Goal: Task Accomplishment & Management: Manage account settings

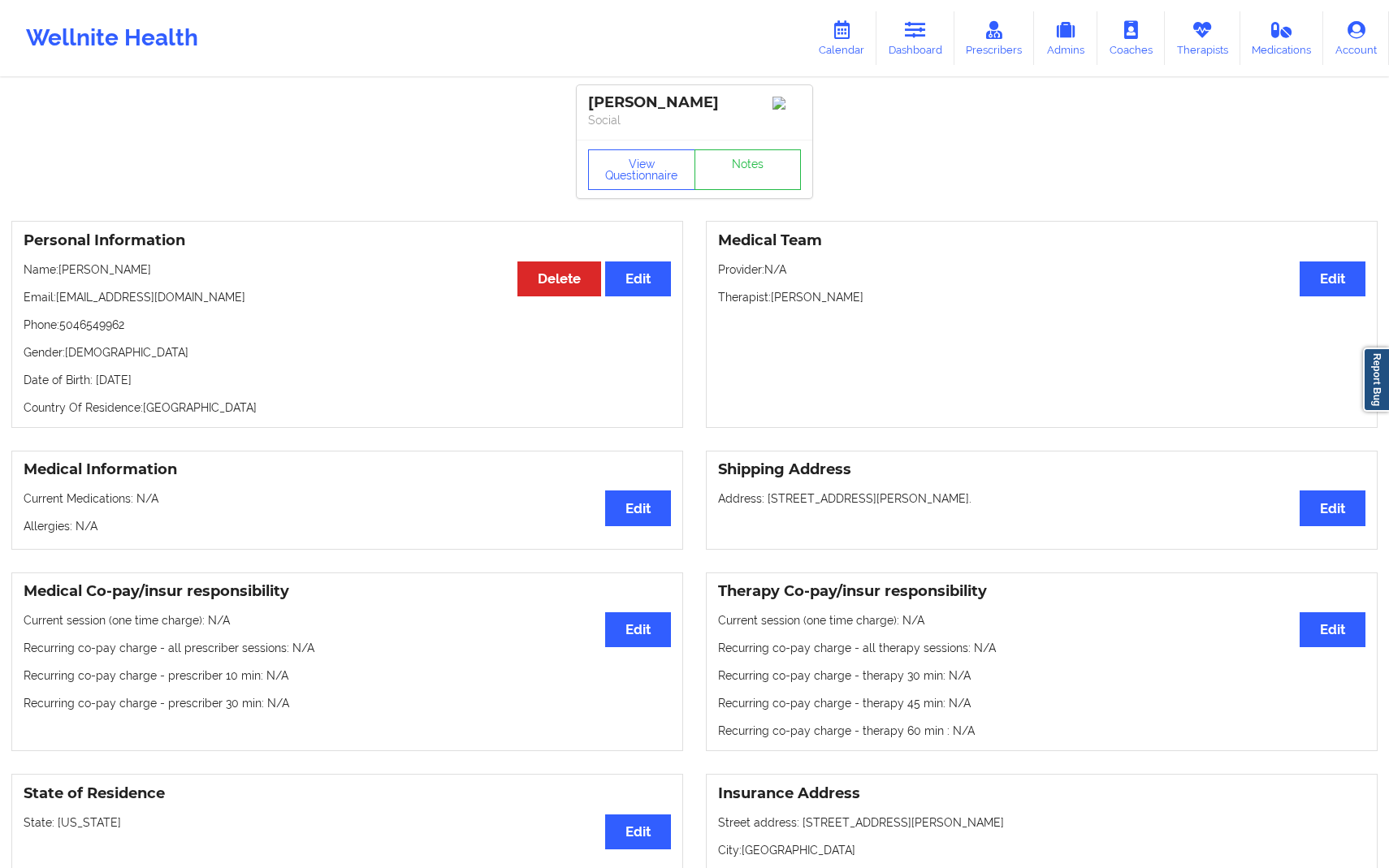
click at [850, 52] on link "Calendar" at bounding box center [841, 38] width 70 height 53
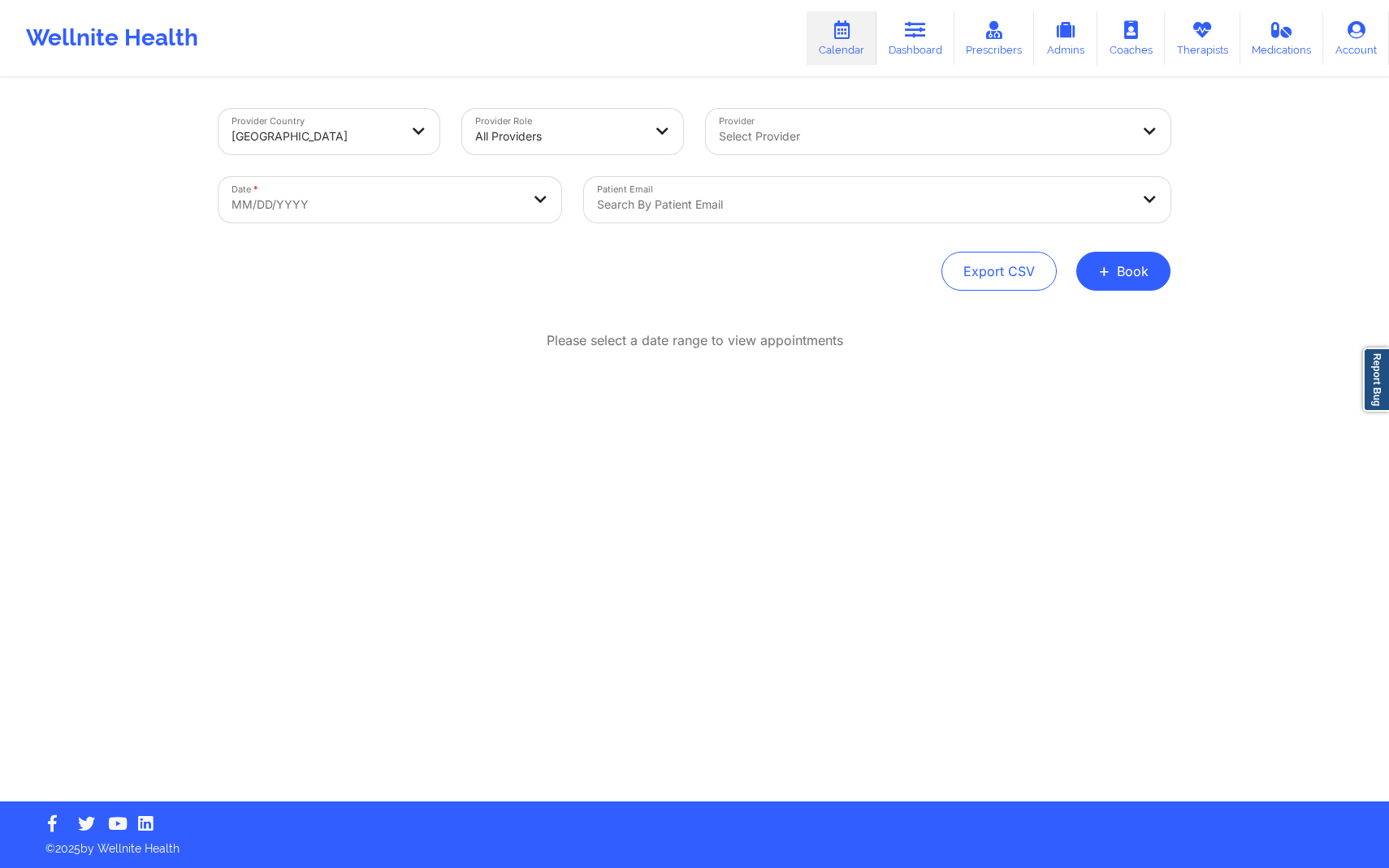
click at [692, 217] on div "Search by patient email" at bounding box center [858, 199] width 547 height 45
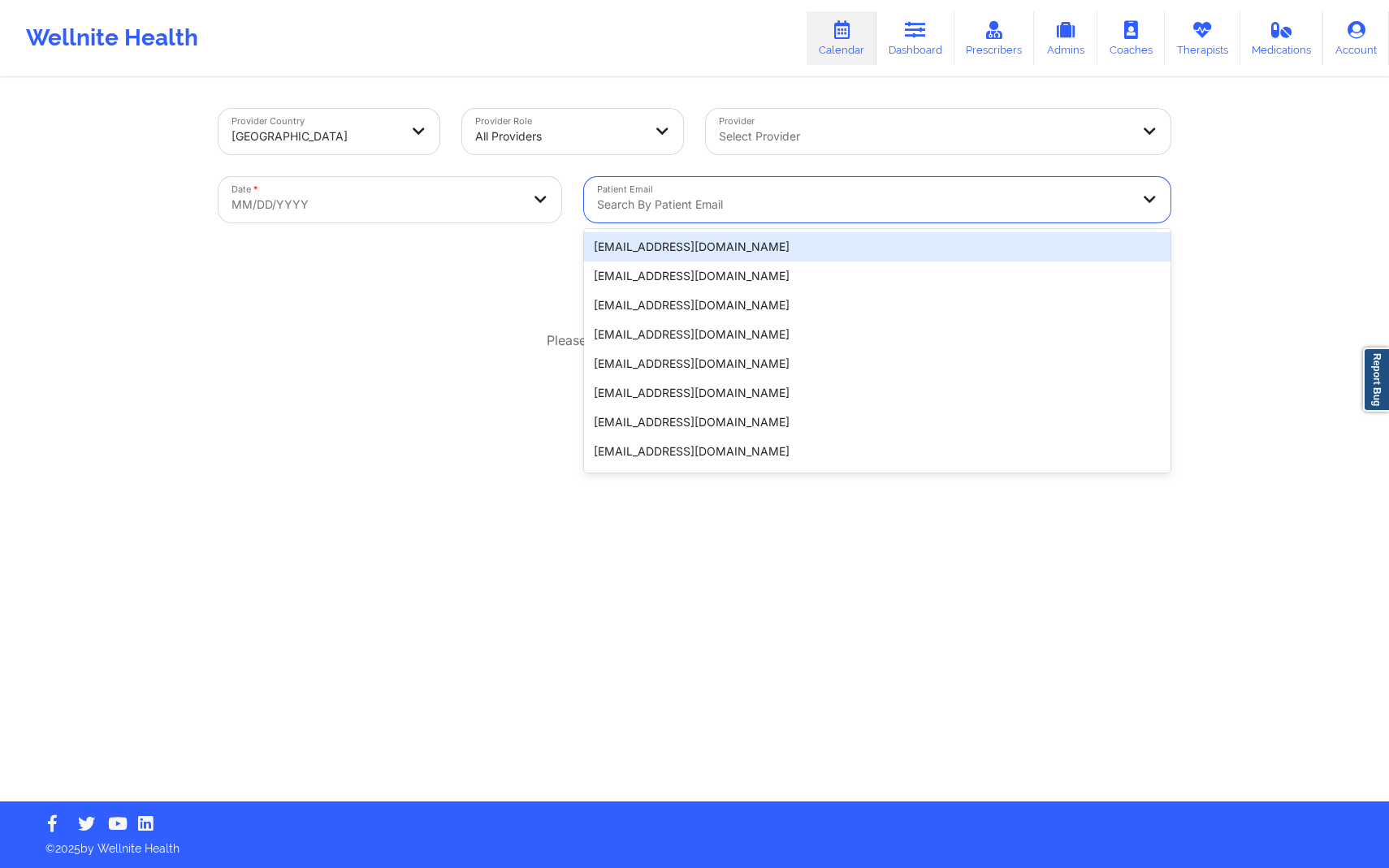
paste input "[EMAIL_ADDRESS][DOMAIN_NAME]"
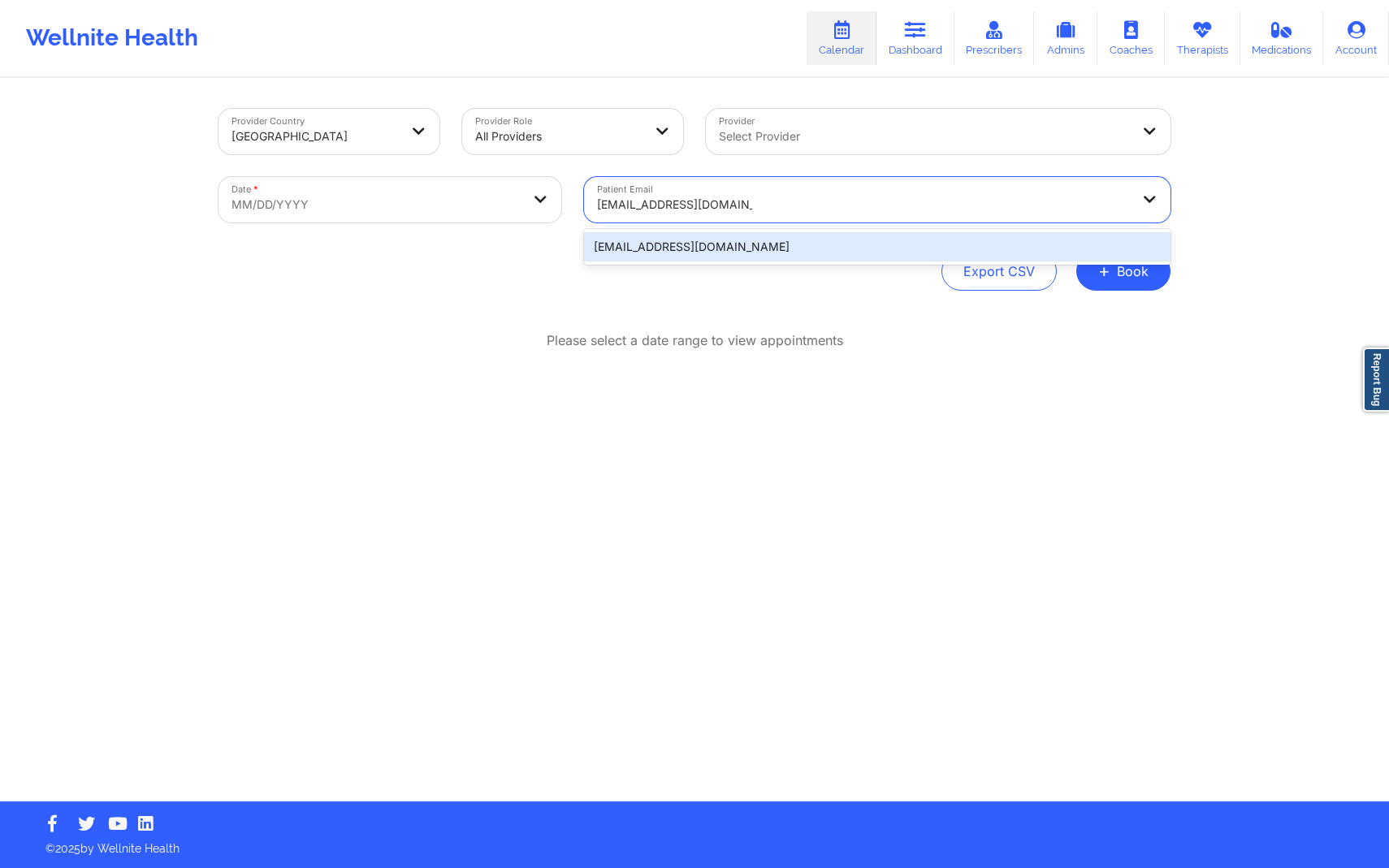
type input "[EMAIL_ADDRESS][DOMAIN_NAME]"
click at [465, 211] on body "Wellnite Health Calendar Dashboard Prescribers Admins Coaches Therapists Medica…" at bounding box center [694, 434] width 1389 height 868
select select "2025-8"
select select "2025-9"
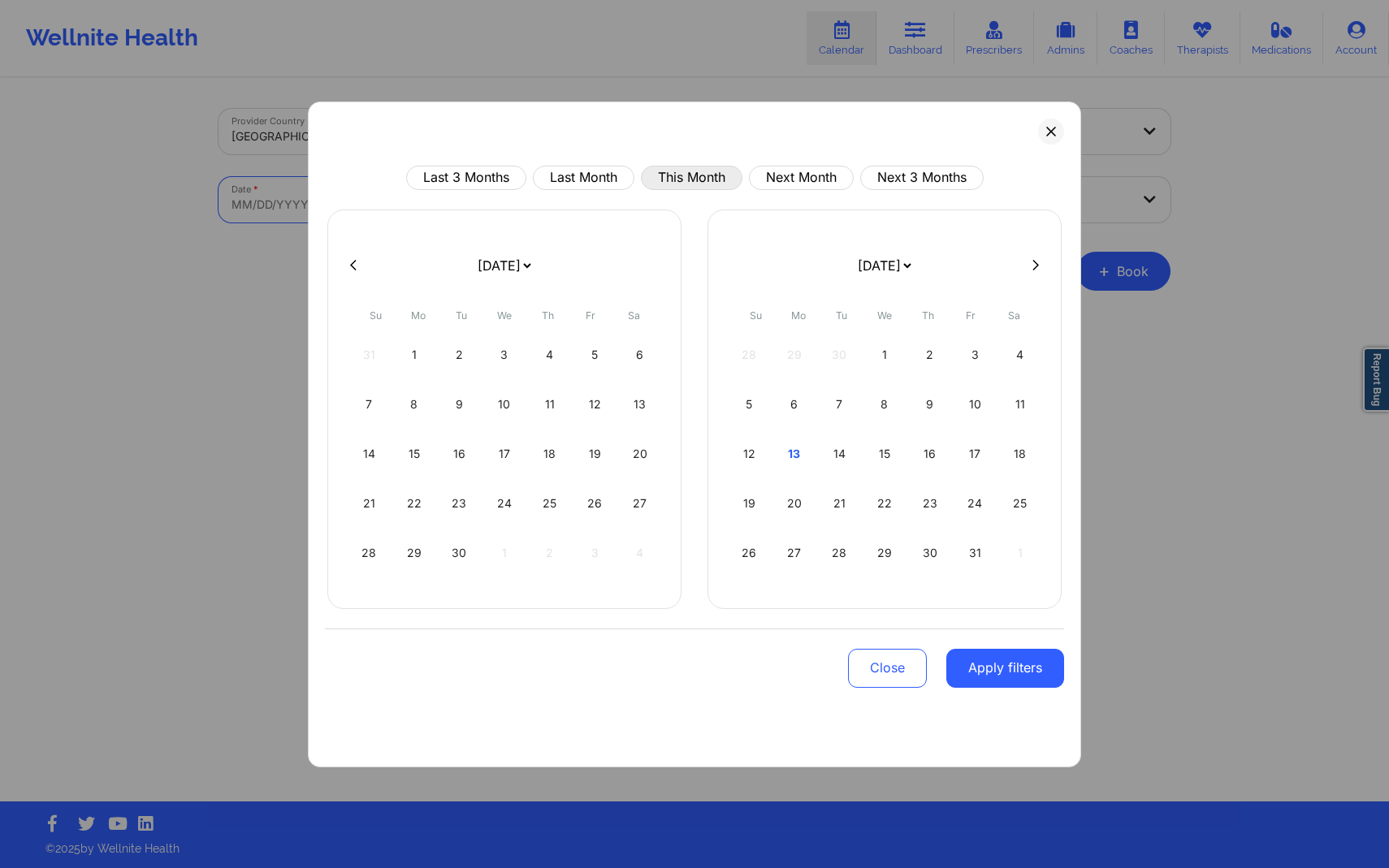
click at [705, 183] on button "This Month" at bounding box center [691, 178] width 101 height 24
select select "2025-9"
select select "2025-10"
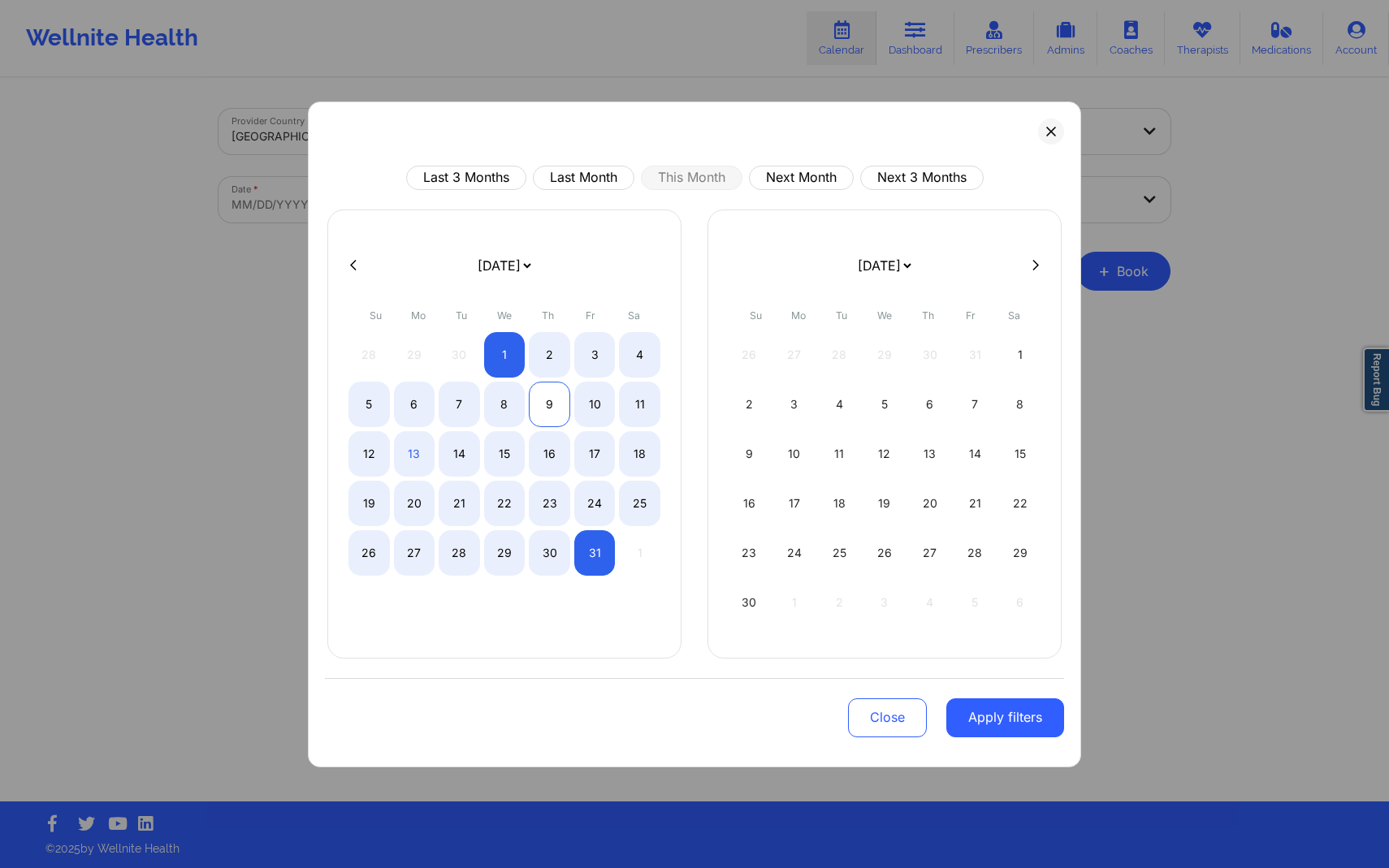
click at [545, 401] on div "9" at bounding box center [550, 404] width 42 height 45
select select "2025-9"
select select "2025-10"
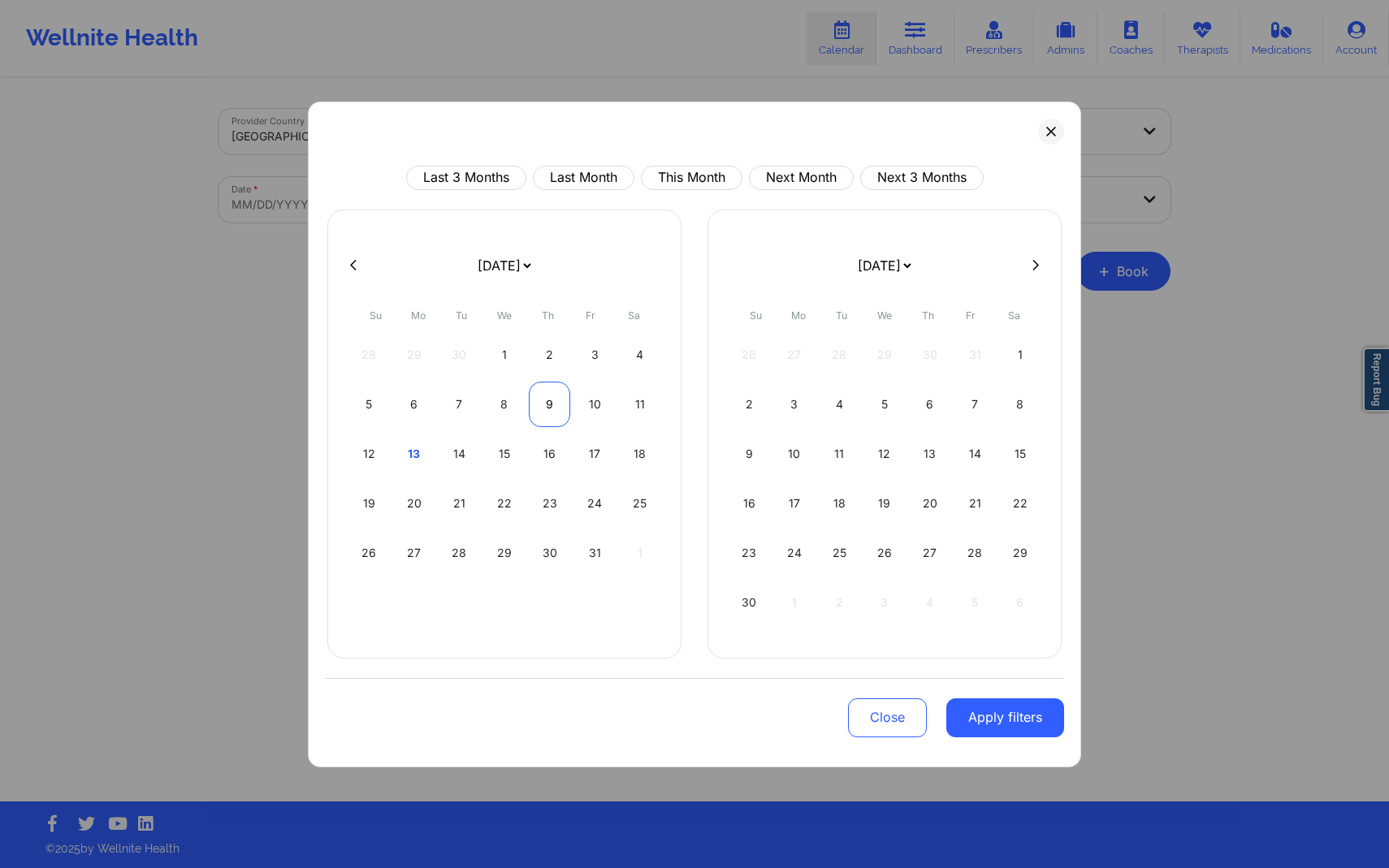
click at [545, 401] on div "9" at bounding box center [550, 404] width 42 height 45
select select "2025-9"
select select "2025-10"
click at [1021, 716] on button "Apply filters" at bounding box center [1005, 718] width 118 height 39
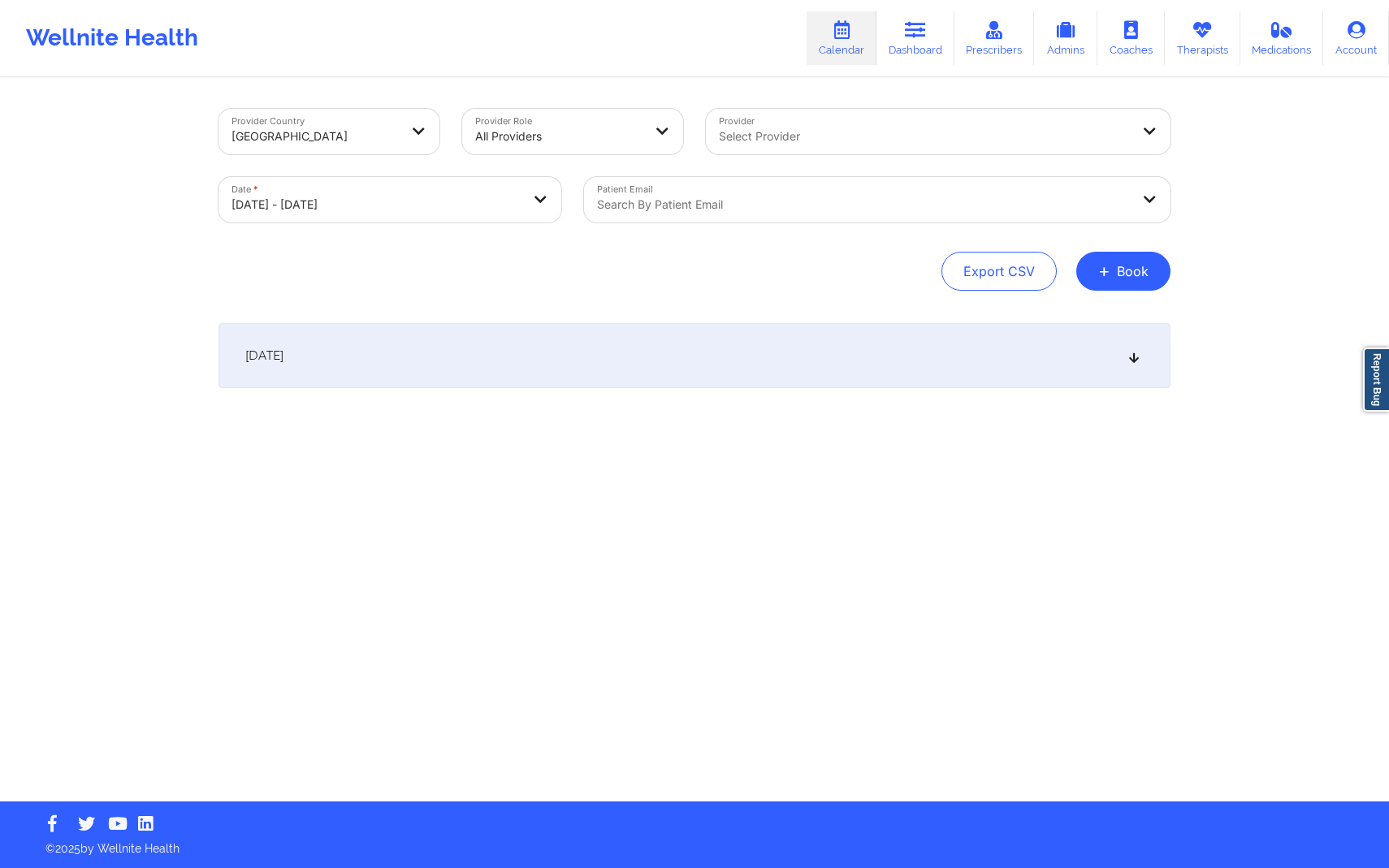
click at [773, 328] on div "[DATE]" at bounding box center [694, 356] width 952 height 65
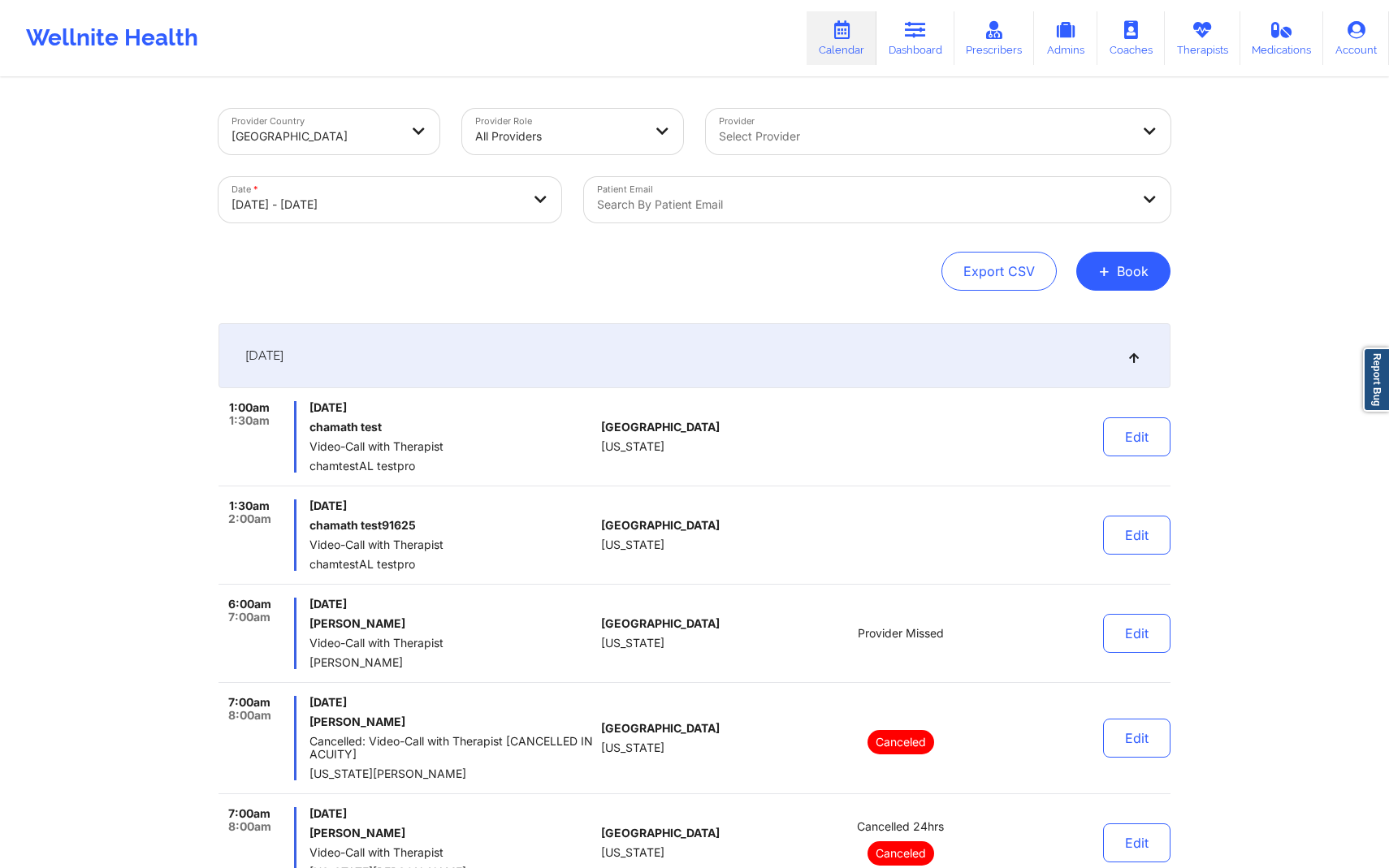
click at [945, 145] on div at bounding box center [924, 137] width 411 height 20
type input "Shampagne"
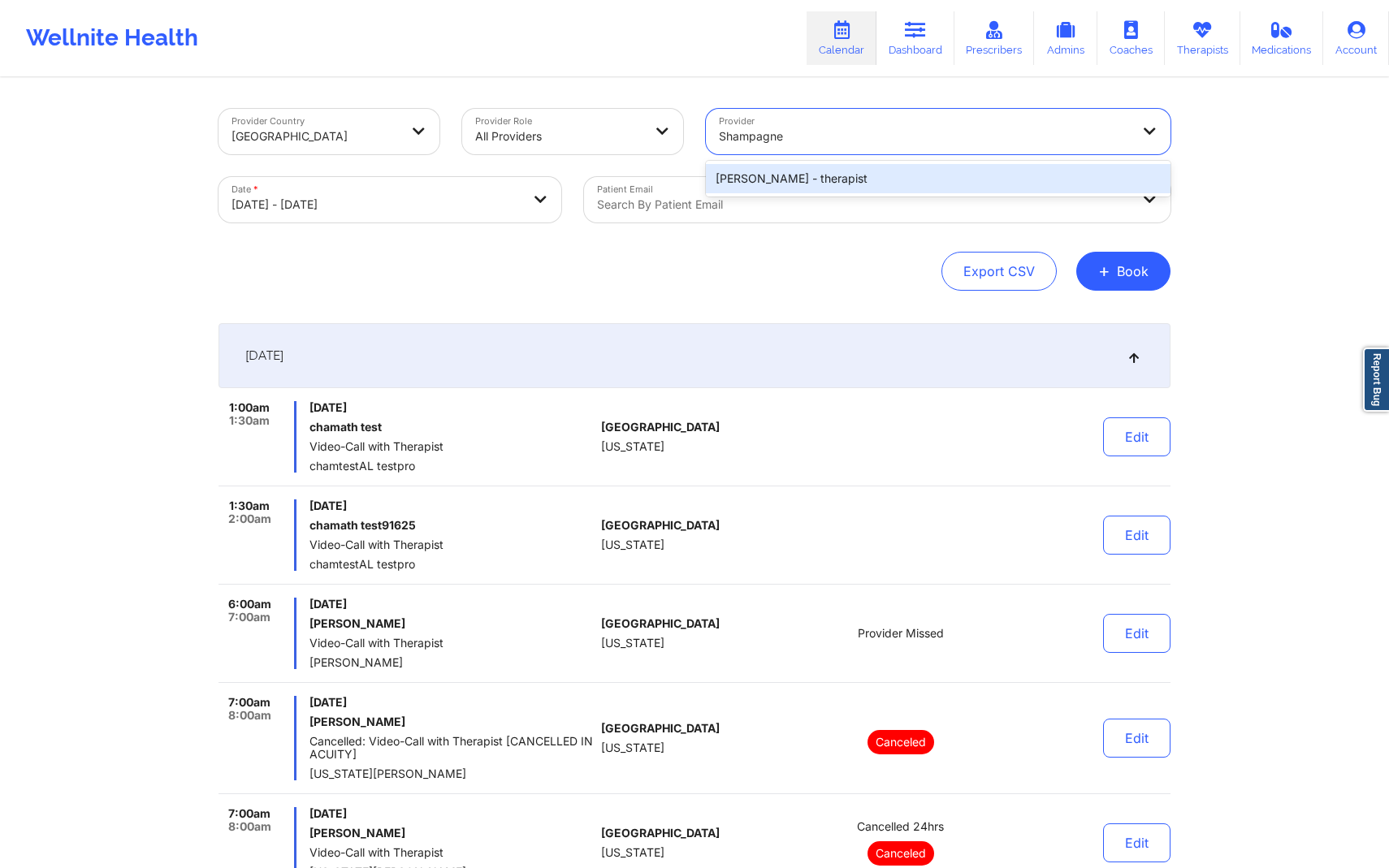
click at [910, 180] on div "[PERSON_NAME] - therapist" at bounding box center [938, 178] width 465 height 29
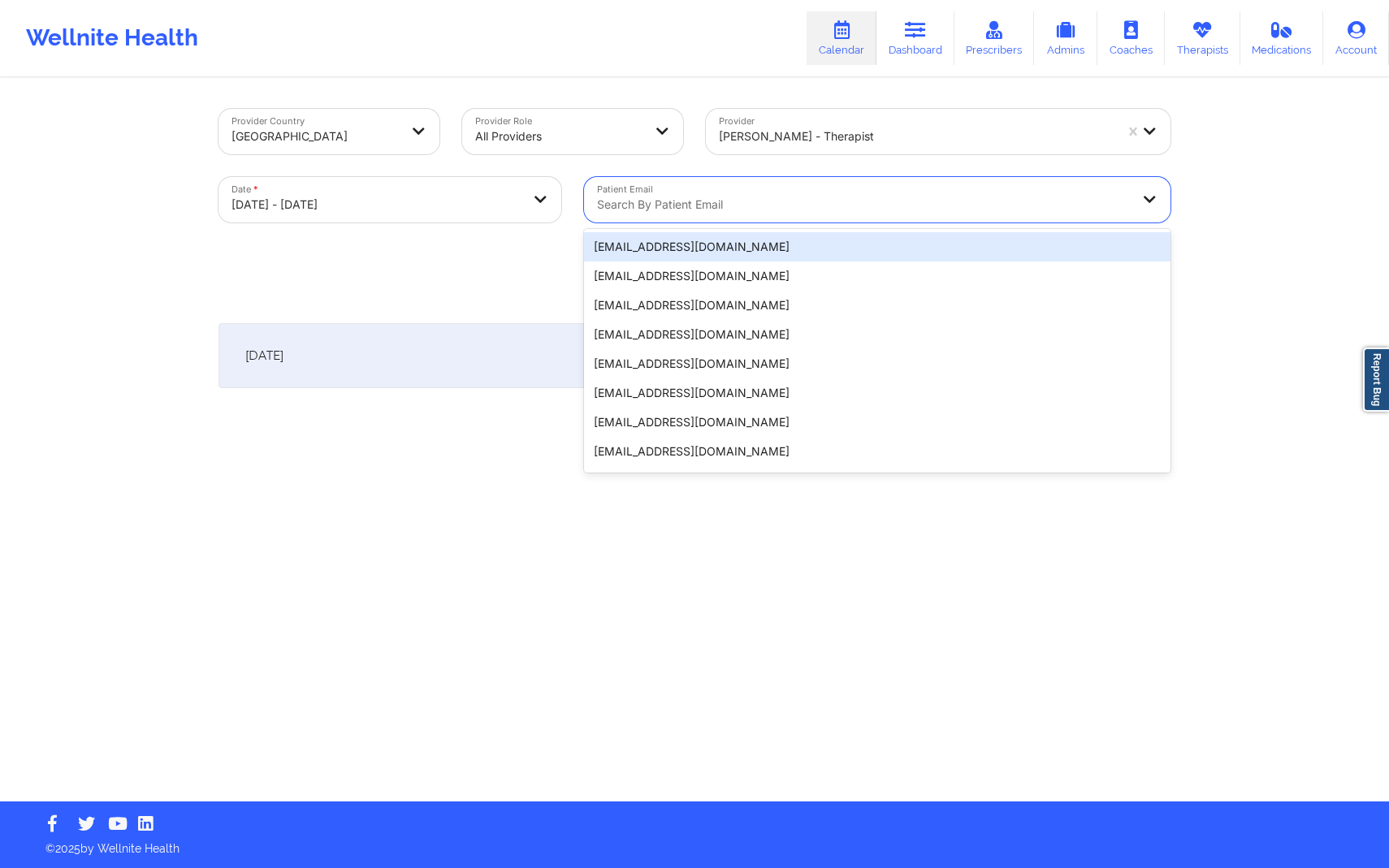
click at [931, 200] on div at bounding box center [863, 205] width 533 height 20
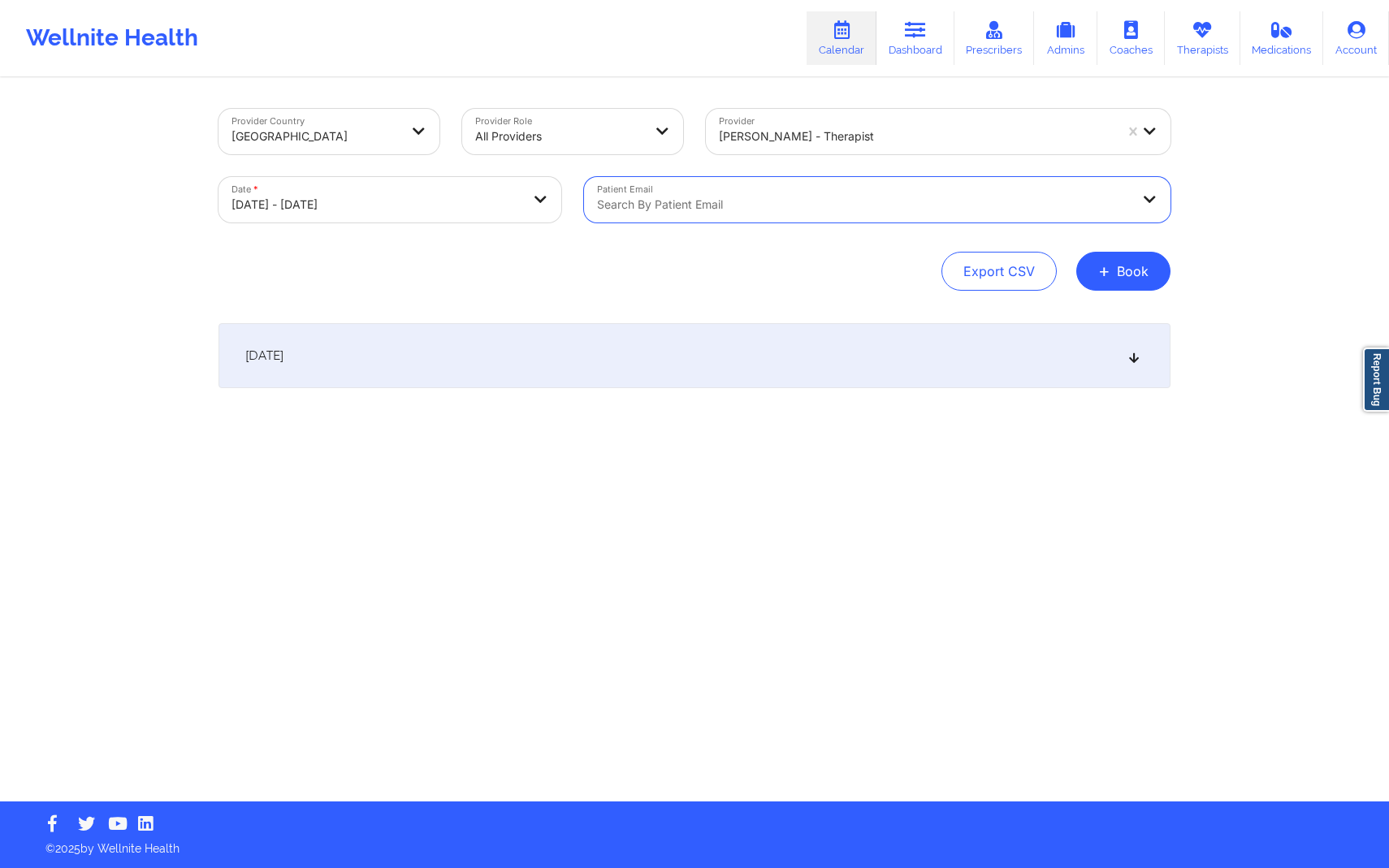
click at [863, 190] on div "Search by patient email" at bounding box center [858, 199] width 547 height 45
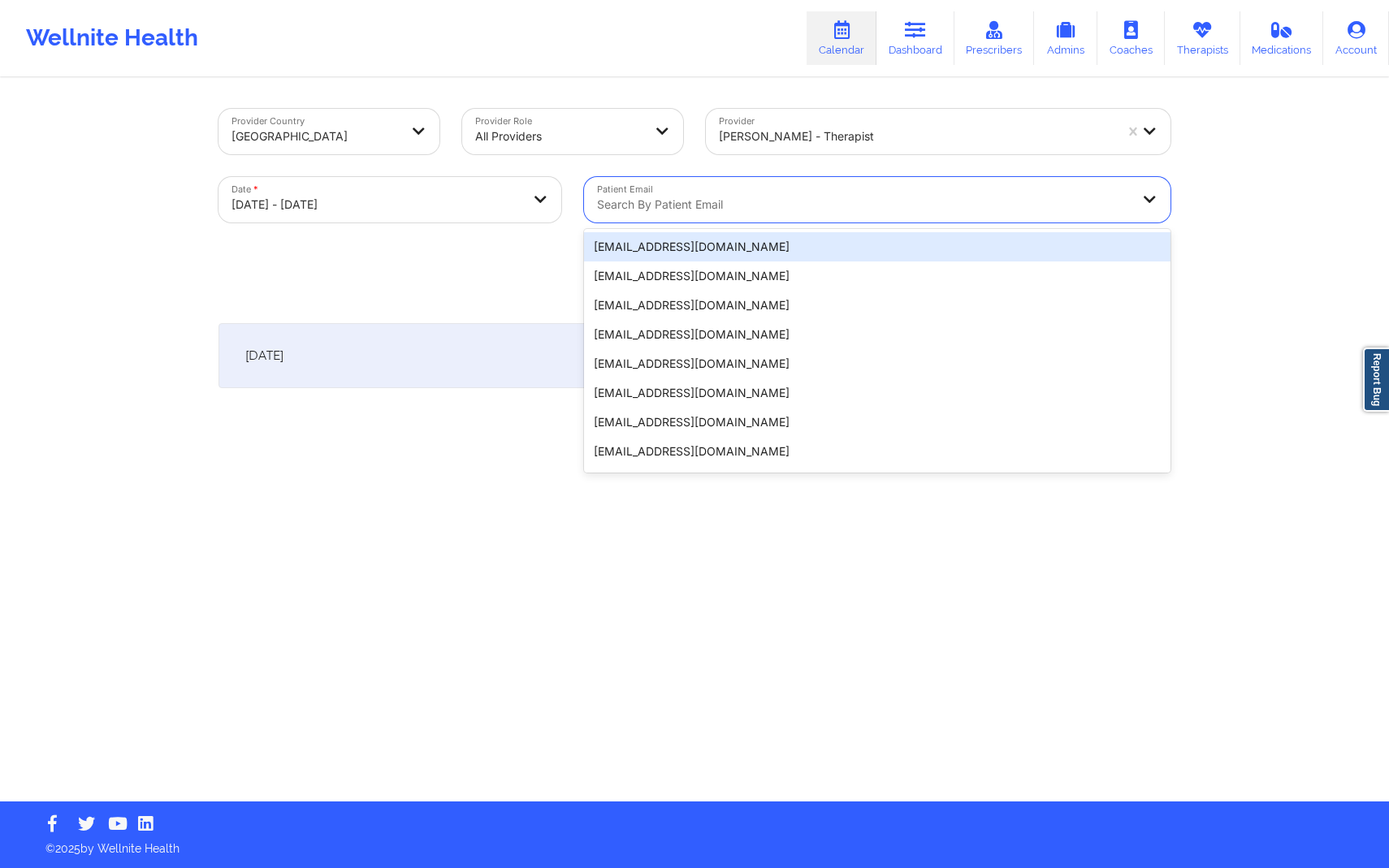
paste input "[EMAIL_ADDRESS][DOMAIN_NAME]"
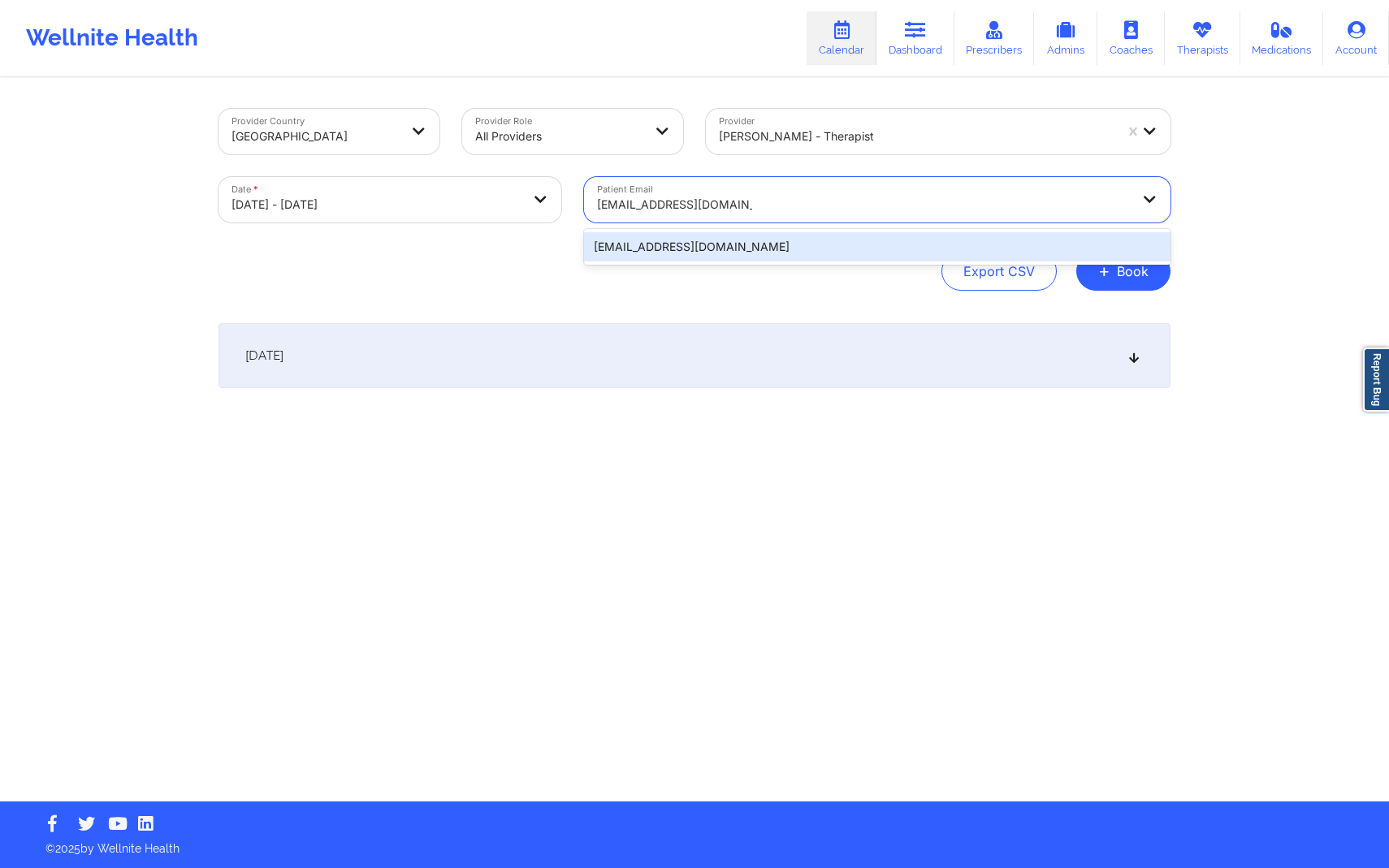
type input "[EMAIL_ADDRESS][DOMAIN_NAME]"
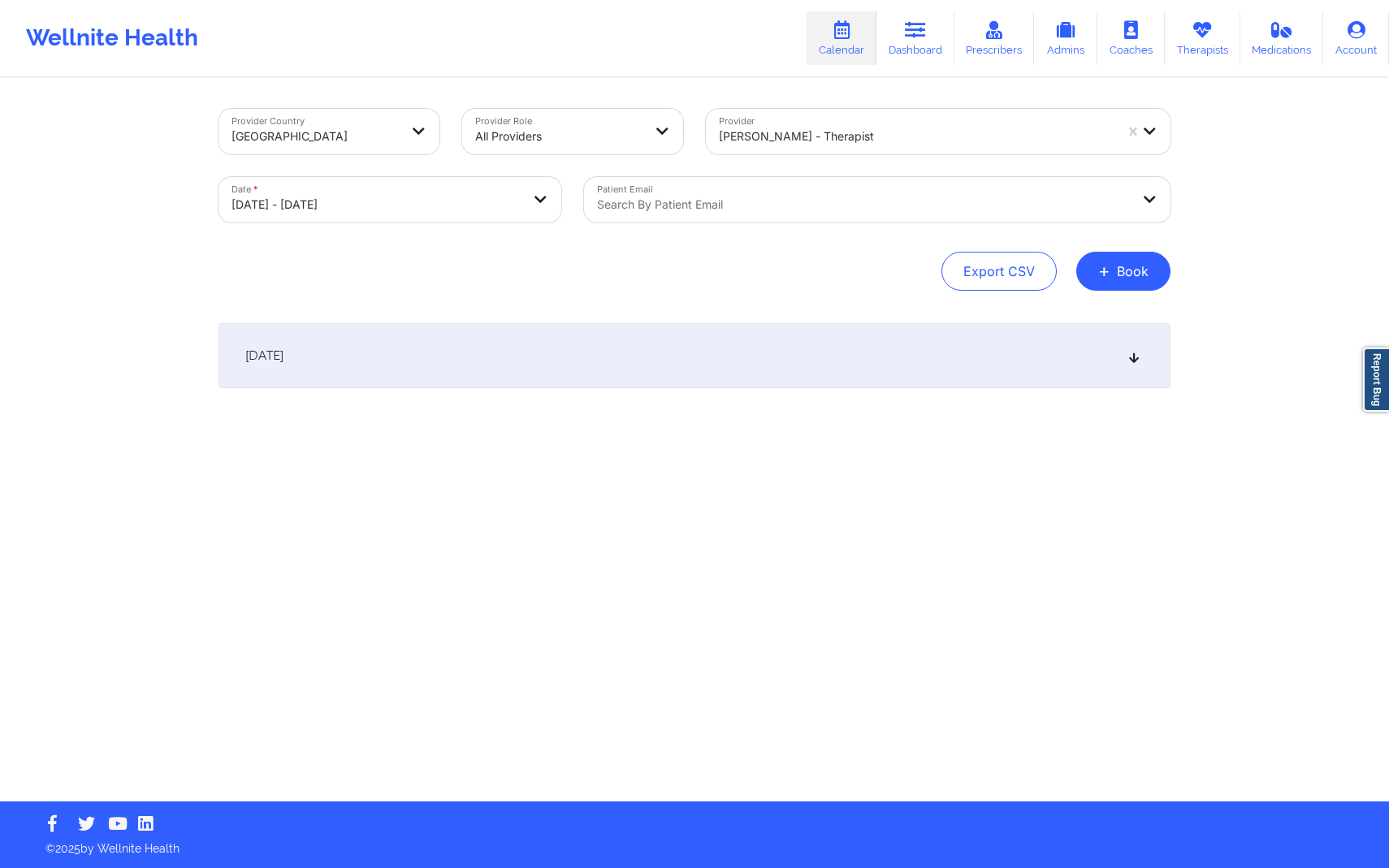
click at [420, 271] on div "Export CSV + Book" at bounding box center [694, 271] width 952 height 39
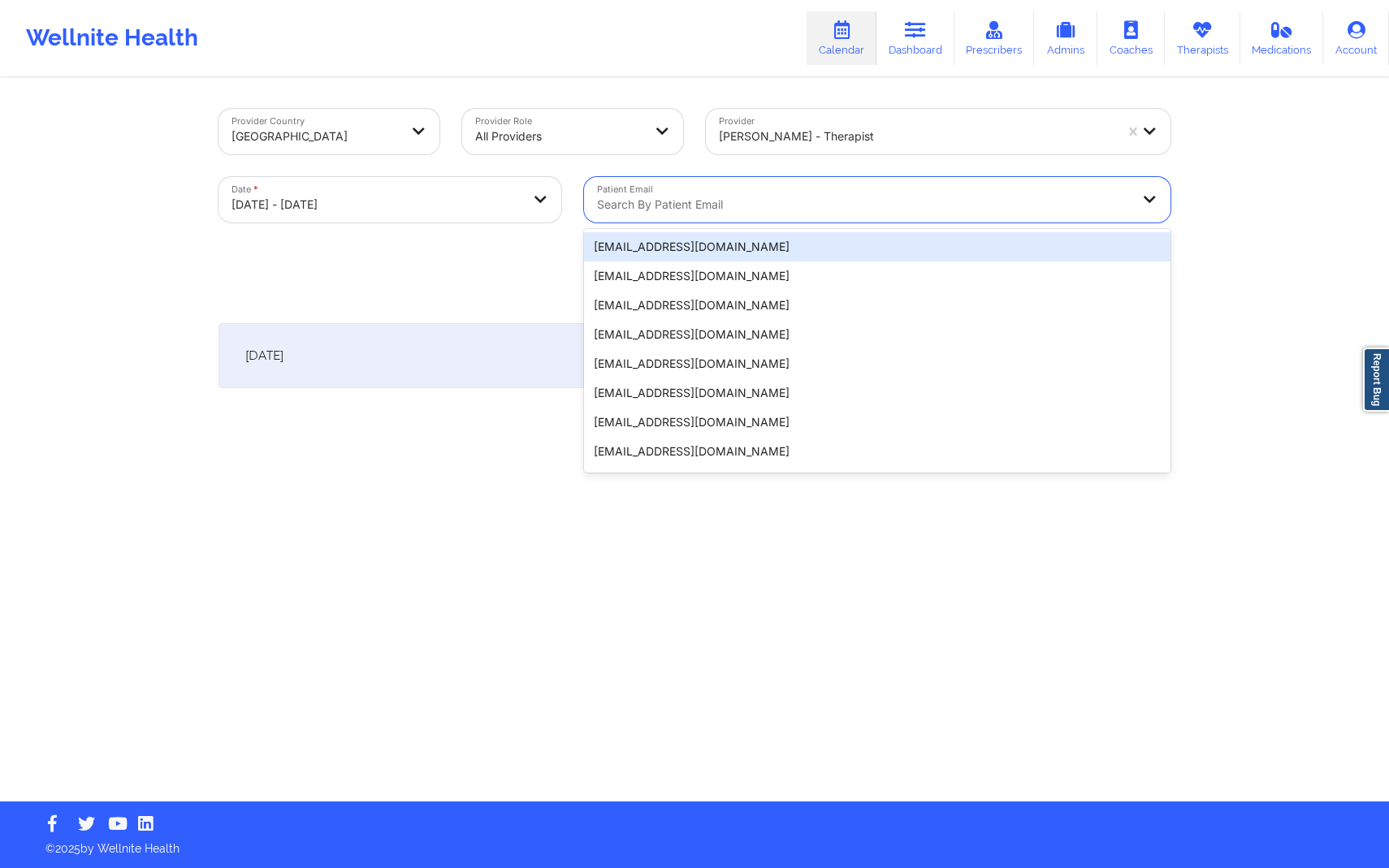
click at [934, 217] on div "Search by patient email" at bounding box center [858, 199] width 547 height 45
paste input "[EMAIL_ADDRESS][DOMAIN_NAME]"
type input "[EMAIL_ADDRESS][DOMAIN_NAME]"
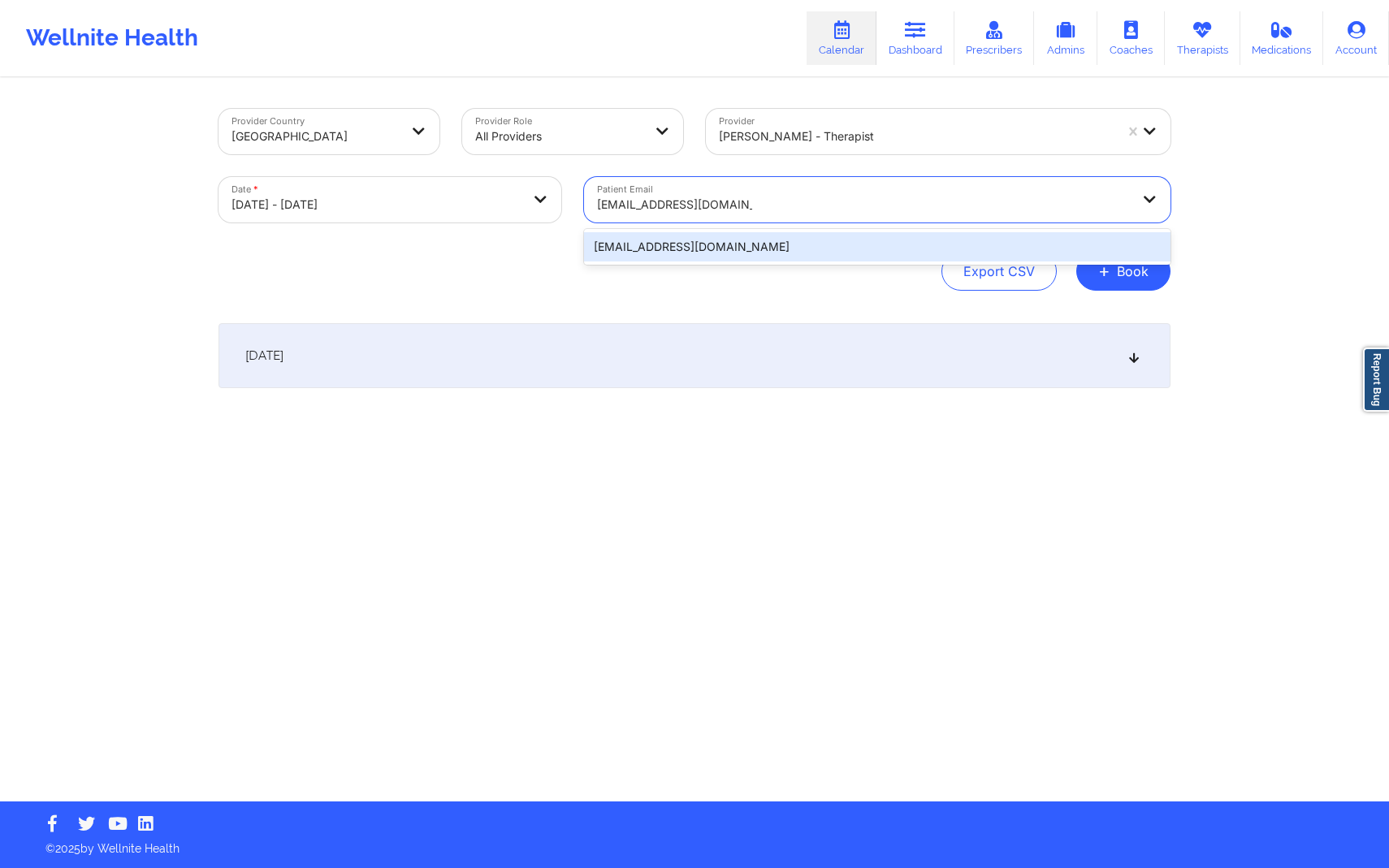
click at [929, 245] on div "[EMAIL_ADDRESS][DOMAIN_NAME]" at bounding box center [877, 246] width 586 height 29
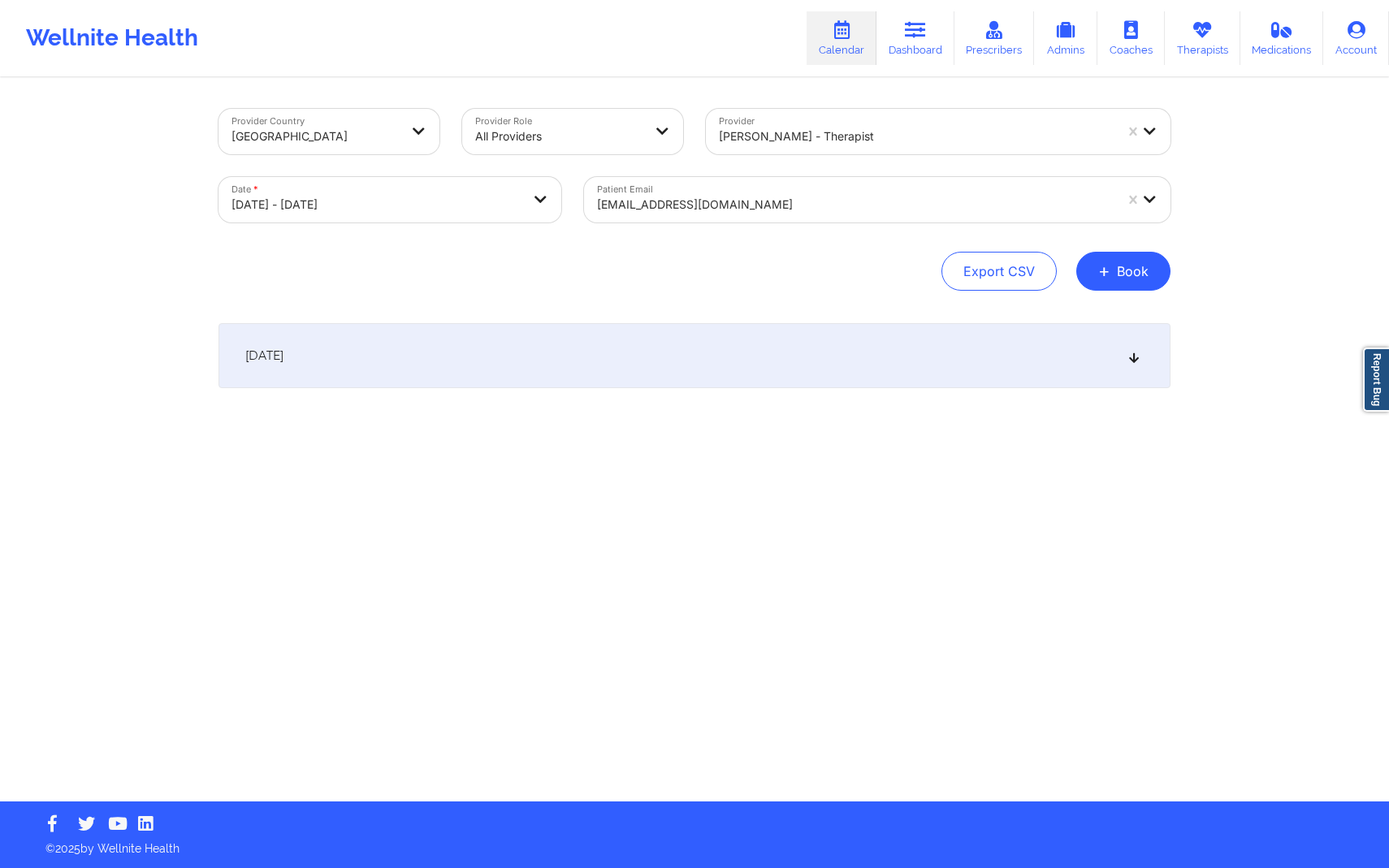
click at [910, 333] on div "[DATE]" at bounding box center [694, 356] width 952 height 65
click at [917, 57] on link "Dashboard" at bounding box center [915, 38] width 78 height 53
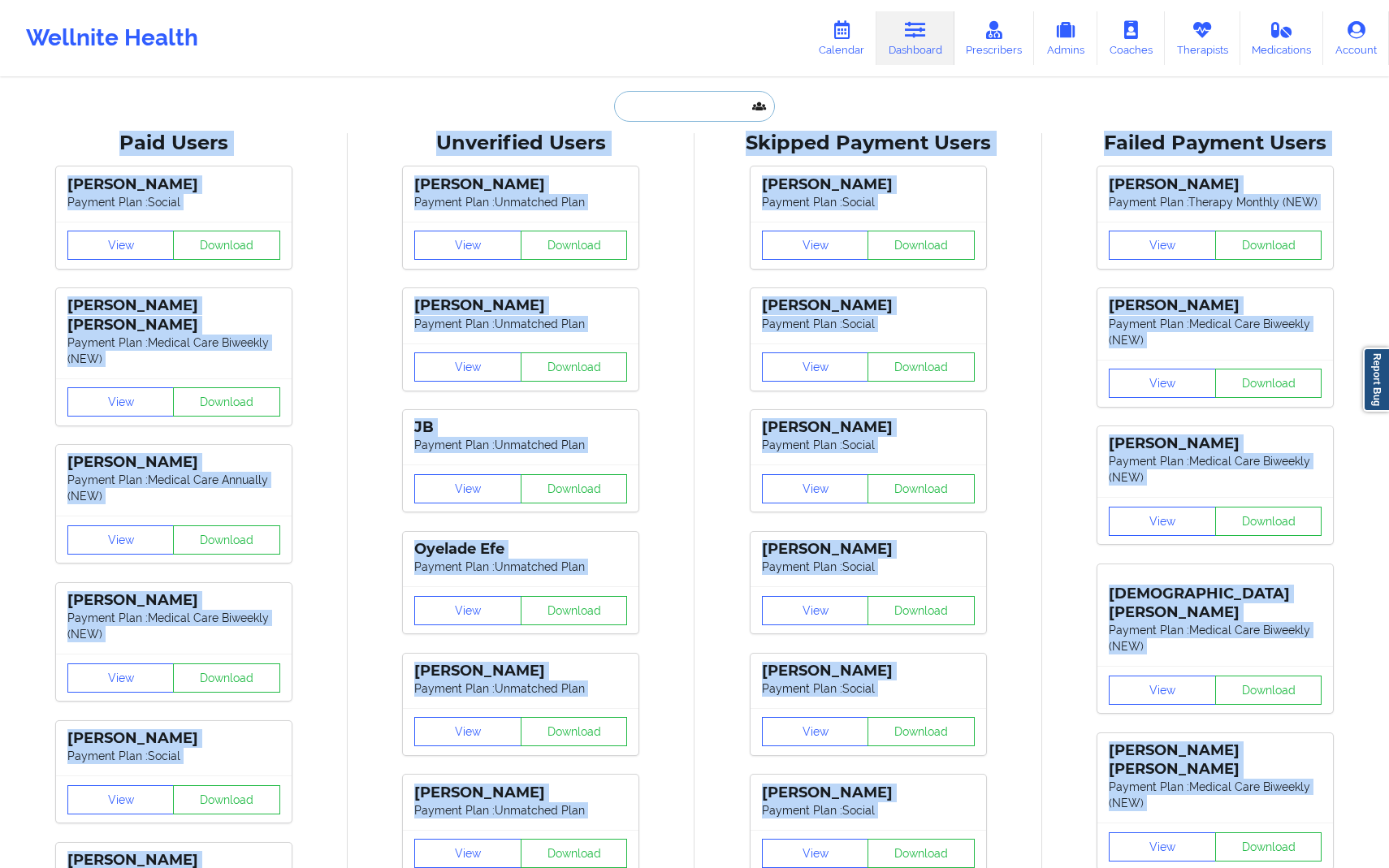
click at [685, 113] on input "text" at bounding box center [695, 106] width 161 height 31
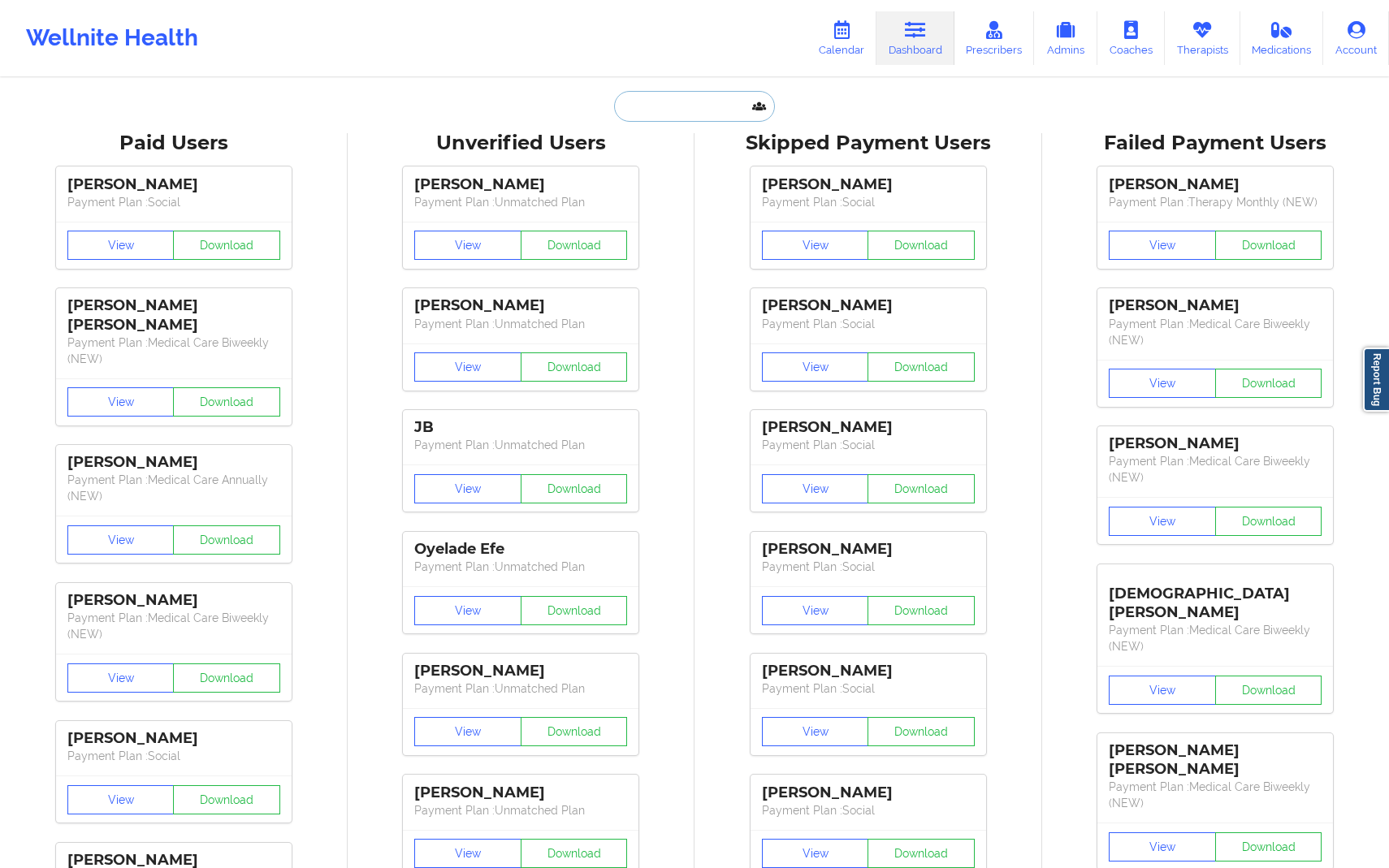
paste input "[EMAIL_ADDRESS][DOMAIN_NAME]"
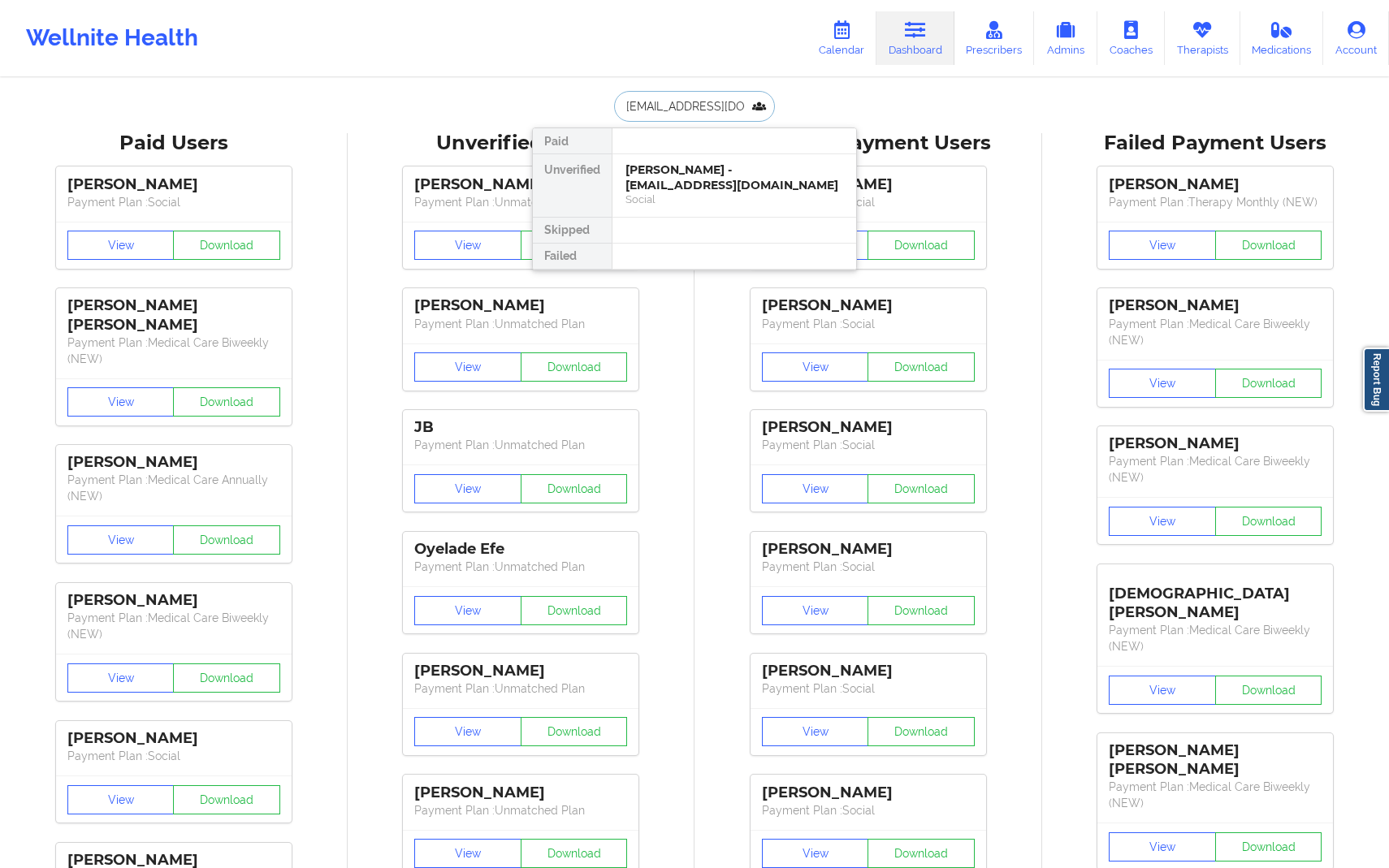
scroll to position [0, 30]
type input "[EMAIL_ADDRESS][DOMAIN_NAME]"
click at [700, 152] on div at bounding box center [734, 141] width 245 height 26
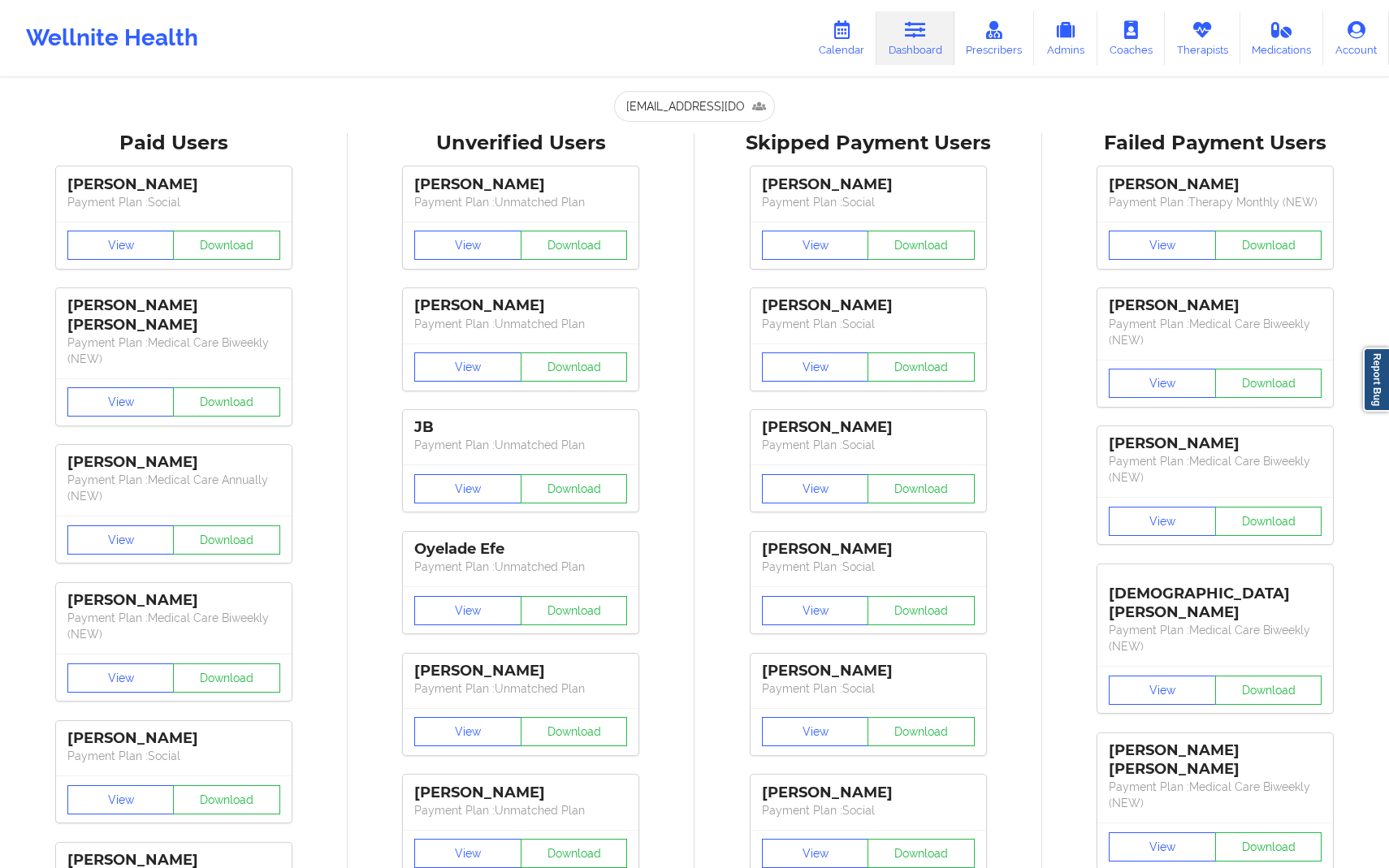
click at [709, 169] on div "[PERSON_NAME] Payment Plan : Social View Download [PERSON_NAME] Payment Plan : …" at bounding box center [868, 522] width 336 height 730
click at [735, 110] on input "[EMAIL_ADDRESS][DOMAIN_NAME]" at bounding box center [695, 106] width 161 height 31
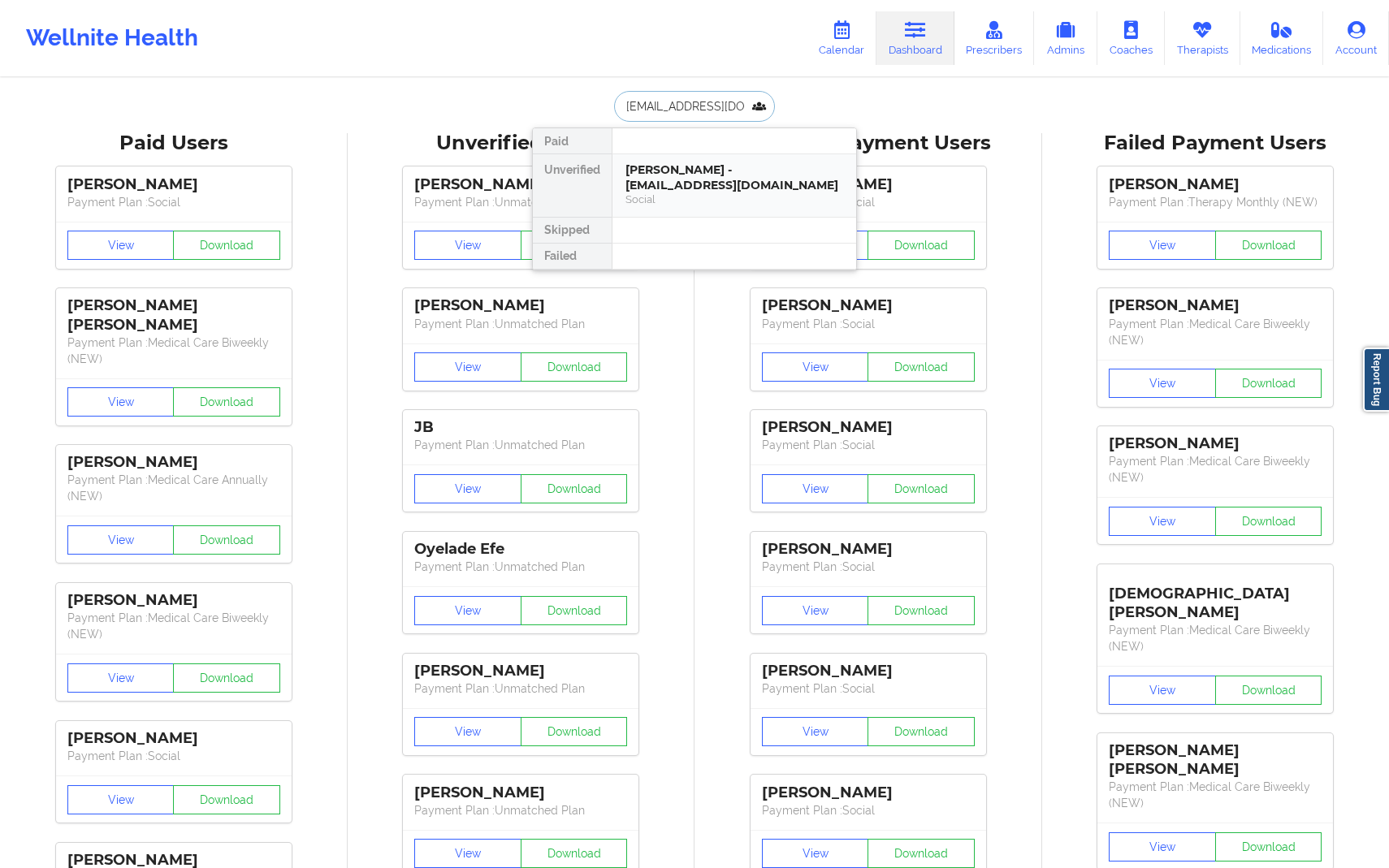
click at [714, 183] on div "[PERSON_NAME] - [EMAIL_ADDRESS][DOMAIN_NAME]" at bounding box center [734, 177] width 217 height 30
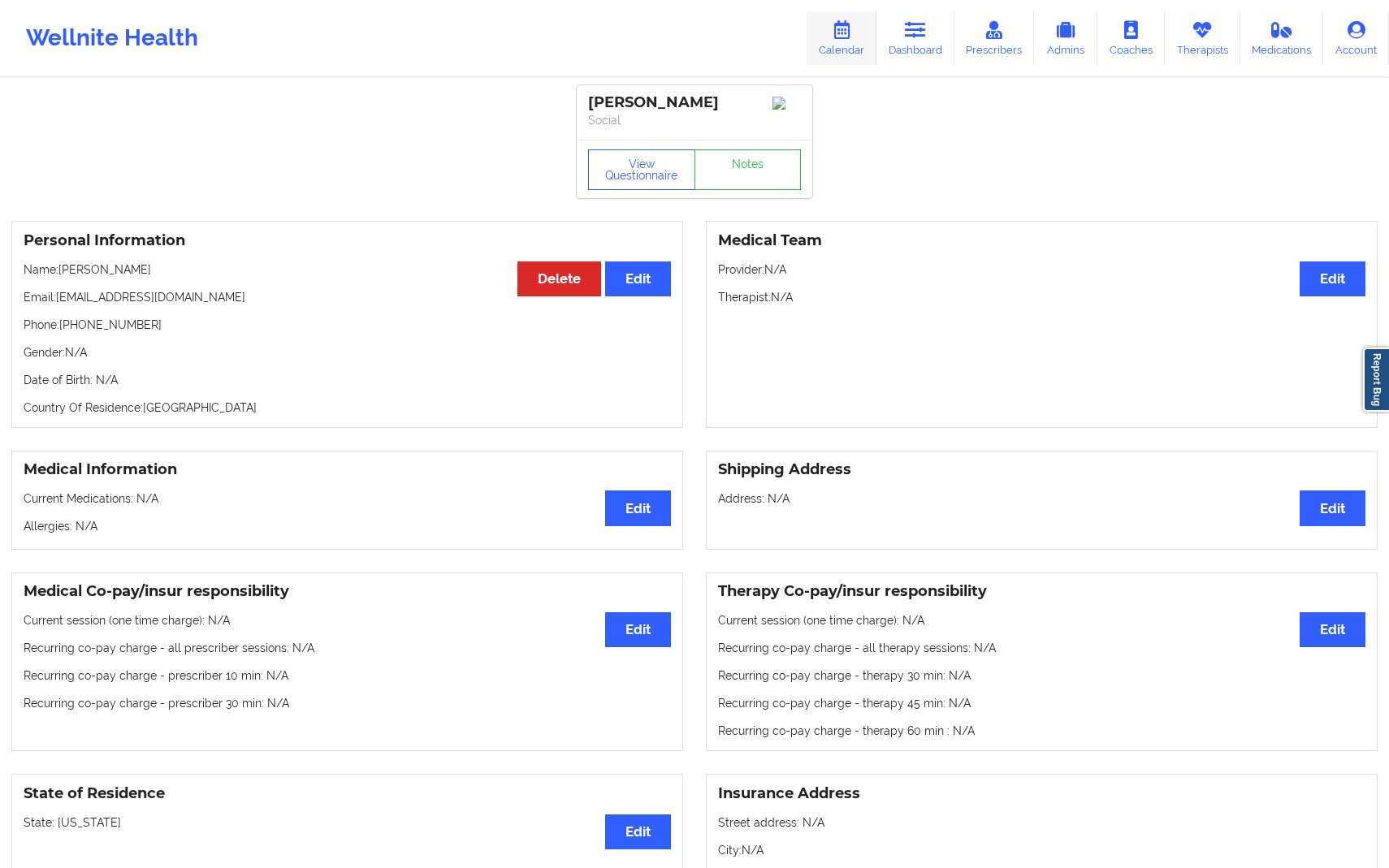
drag, startPoint x: 913, startPoint y: 42, endPoint x: 864, endPoint y: 43, distance: 49.0
click at [913, 42] on link "Dashboard" at bounding box center [915, 38] width 78 height 53
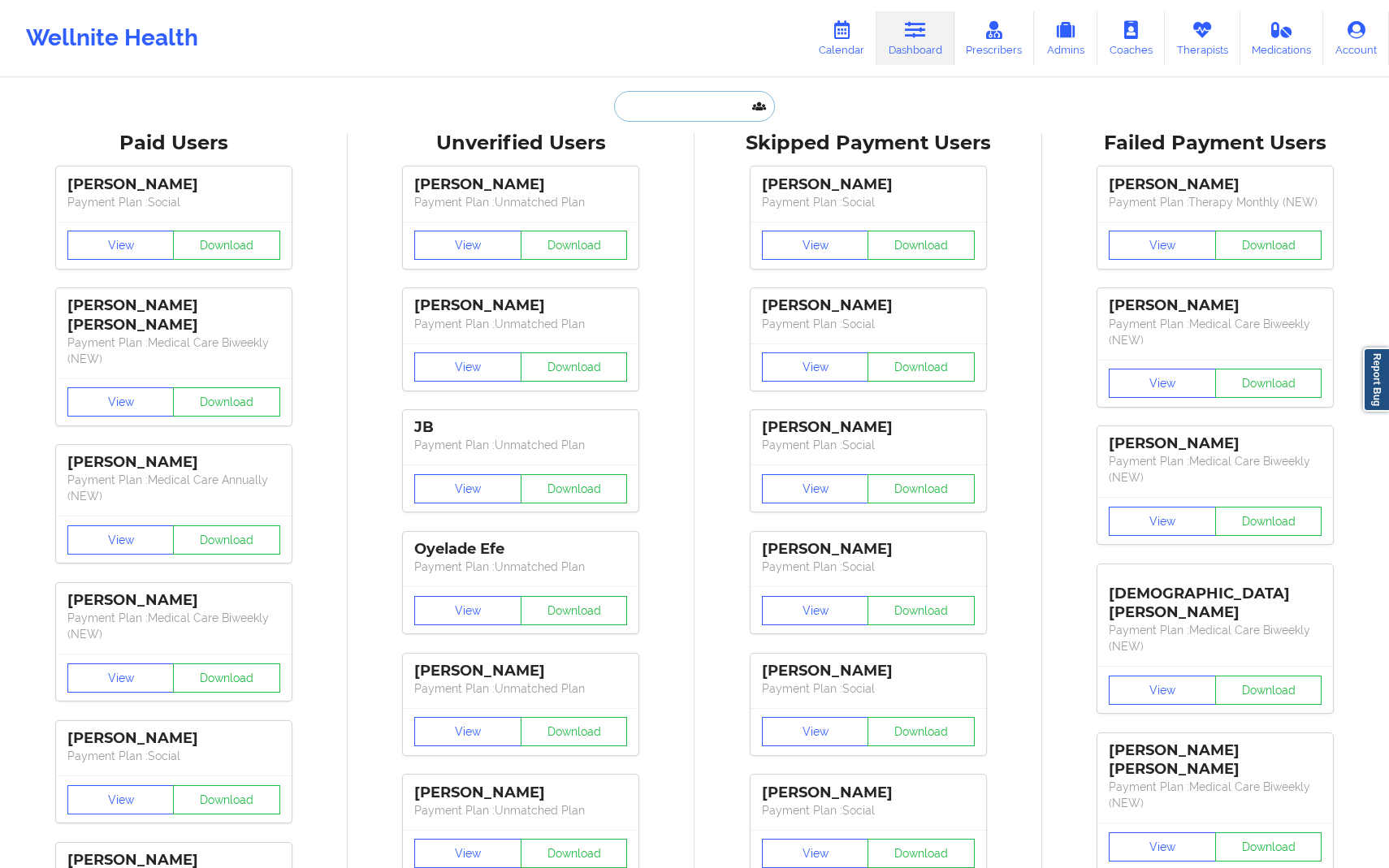
click at [709, 114] on input "text" at bounding box center [695, 106] width 161 height 31
paste input "[EMAIL_ADDRESS][DOMAIN_NAME]"
type input "[EMAIL_ADDRESS][DOMAIN_NAME]"
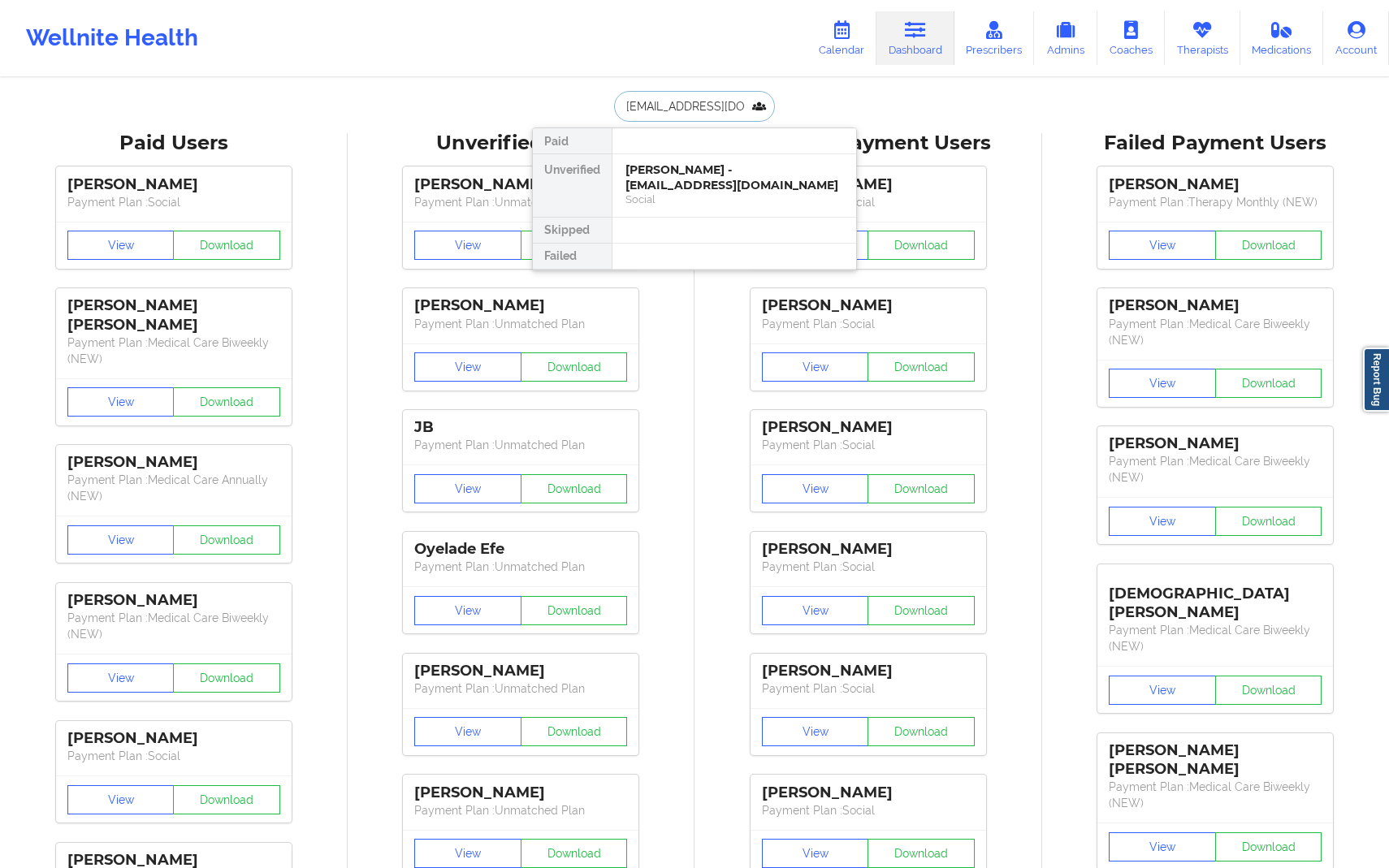
scroll to position [0, 8]
click at [757, 195] on div "Social" at bounding box center [734, 198] width 217 height 14
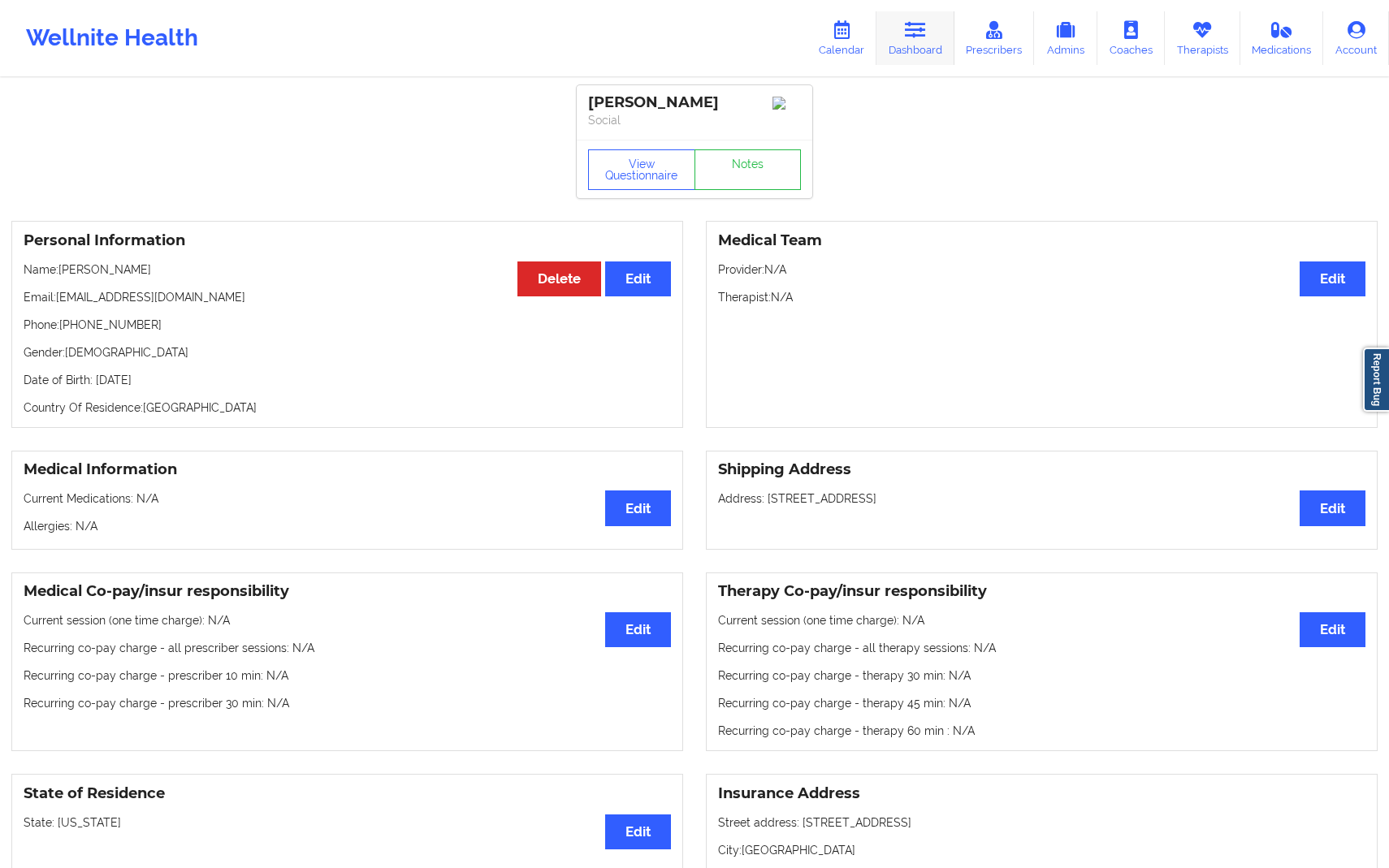
click at [918, 48] on link "Dashboard" at bounding box center [915, 38] width 78 height 53
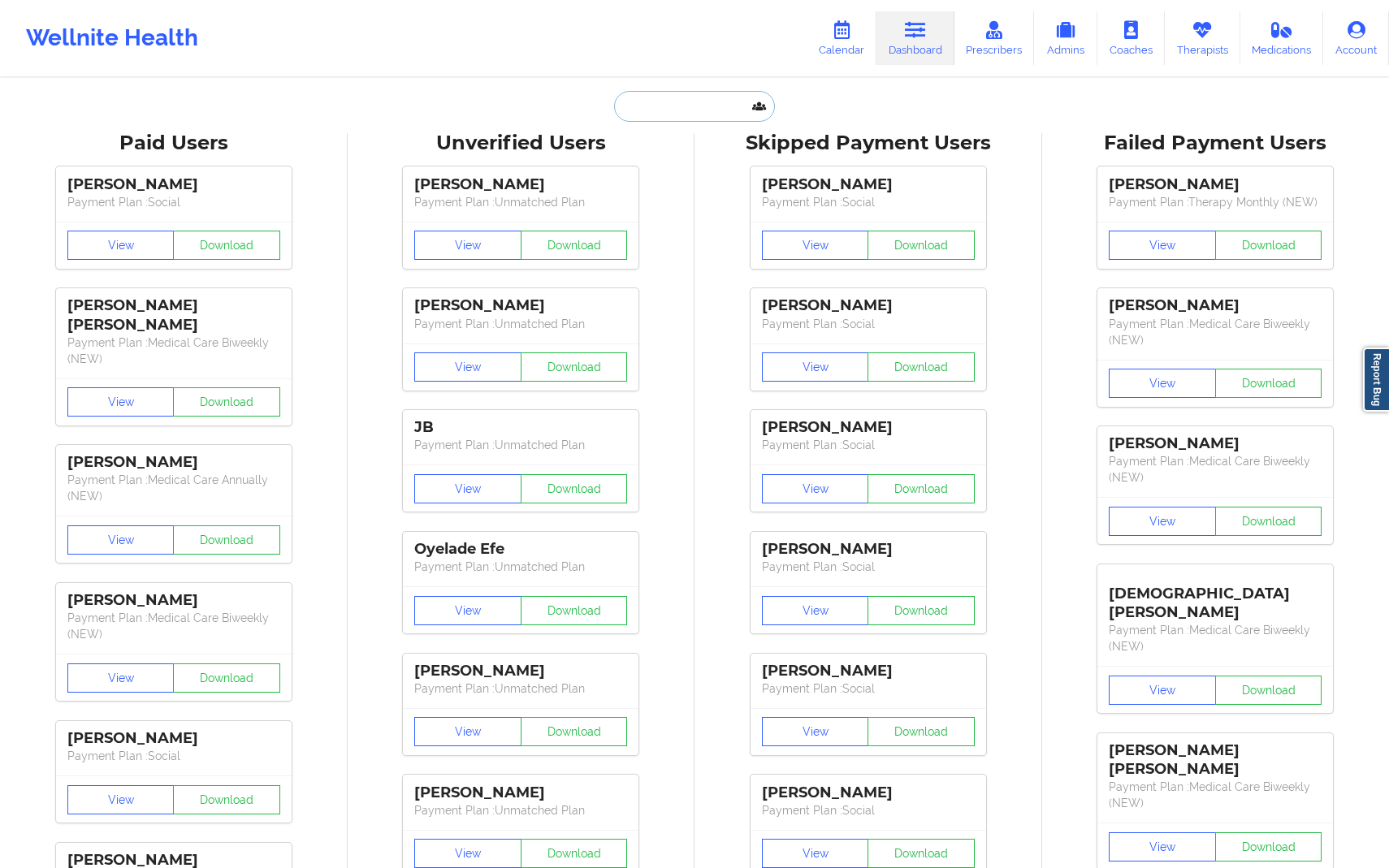
click at [706, 96] on input "text" at bounding box center [695, 106] width 161 height 31
paste input "[EMAIL_ADDRESS][DOMAIN_NAME]"
type input "[EMAIL_ADDRESS][DOMAIN_NAME]"
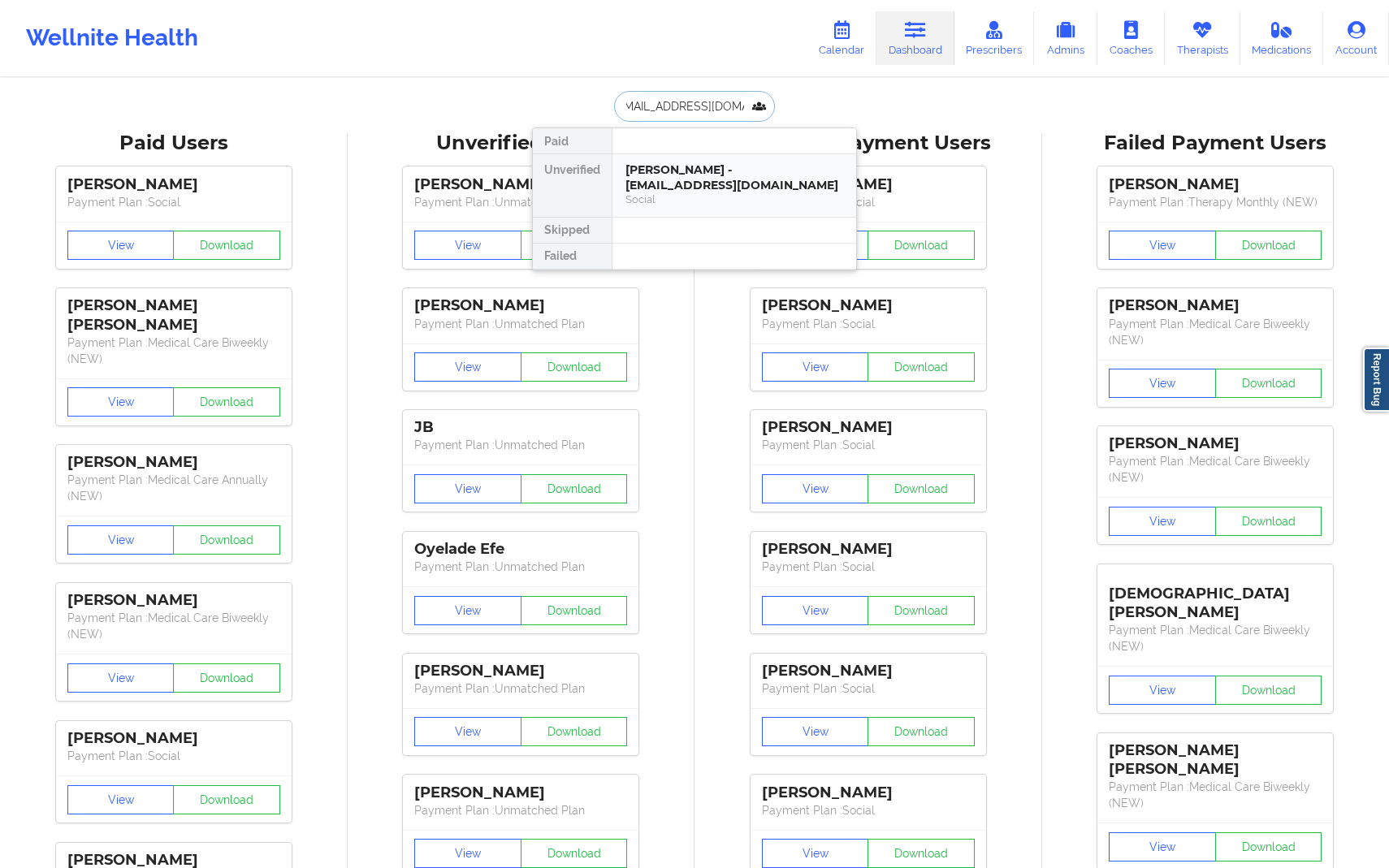
click at [715, 198] on div "Social" at bounding box center [734, 198] width 217 height 14
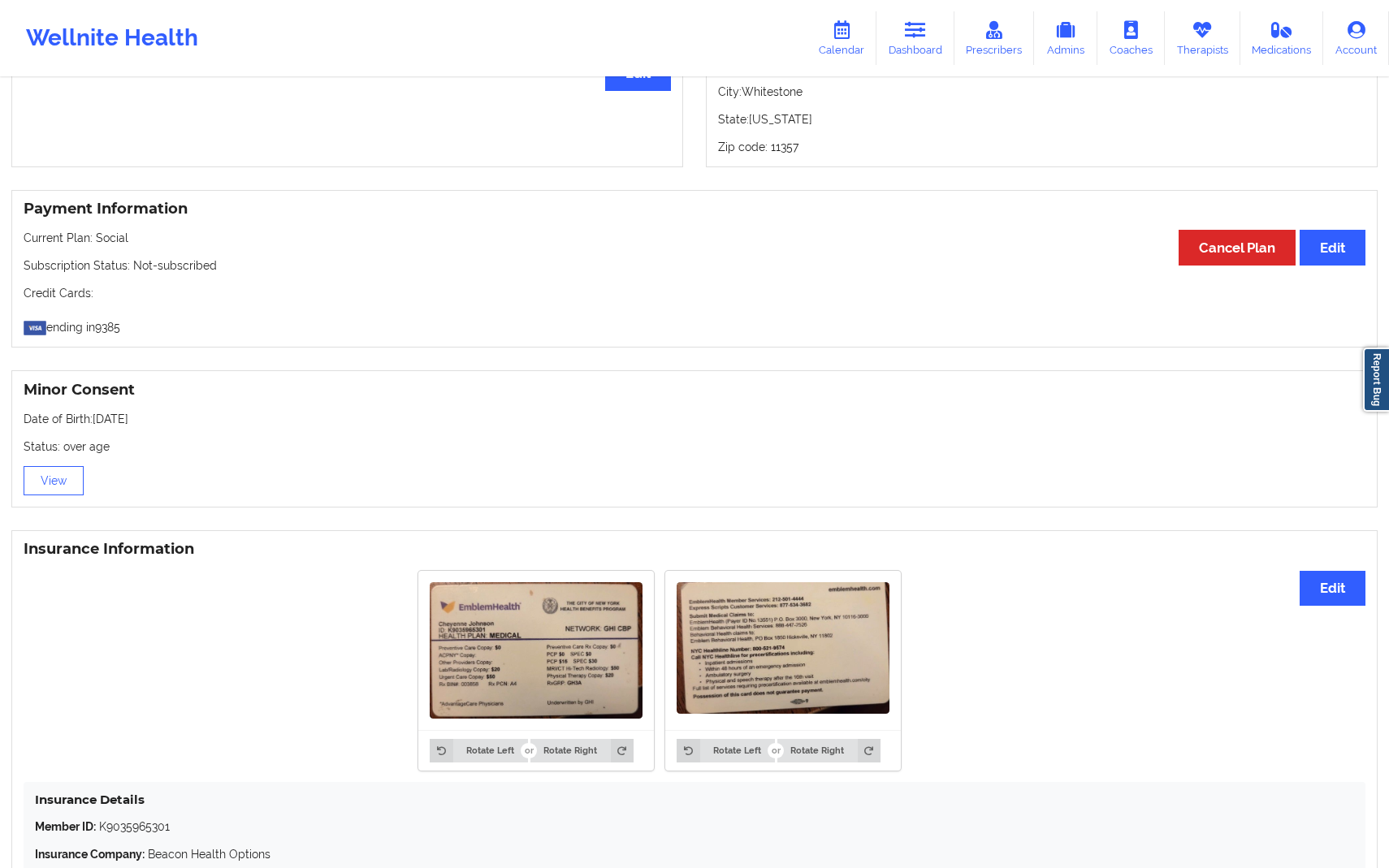
scroll to position [942, 0]
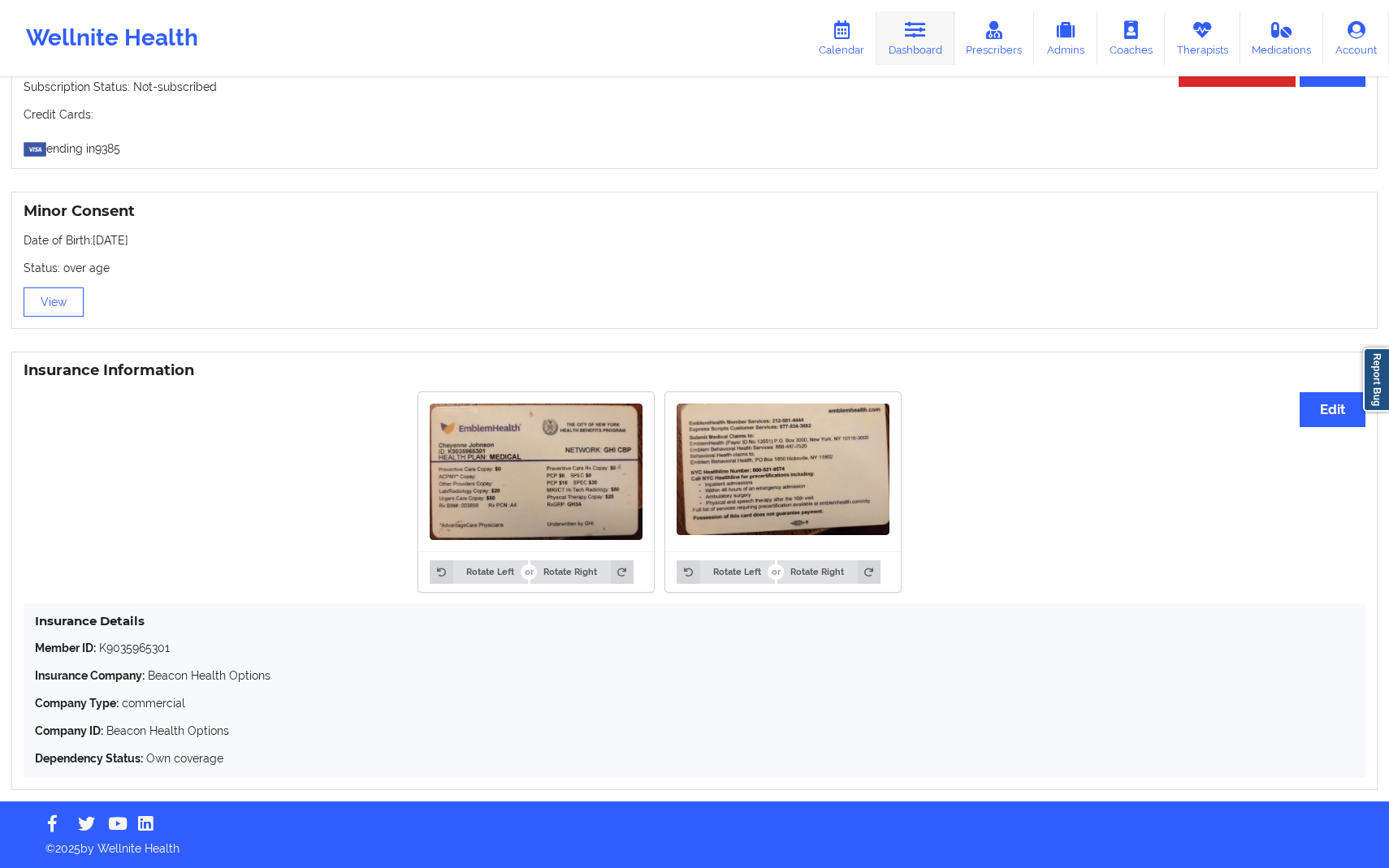
click at [922, 61] on link "Dashboard" at bounding box center [915, 38] width 78 height 53
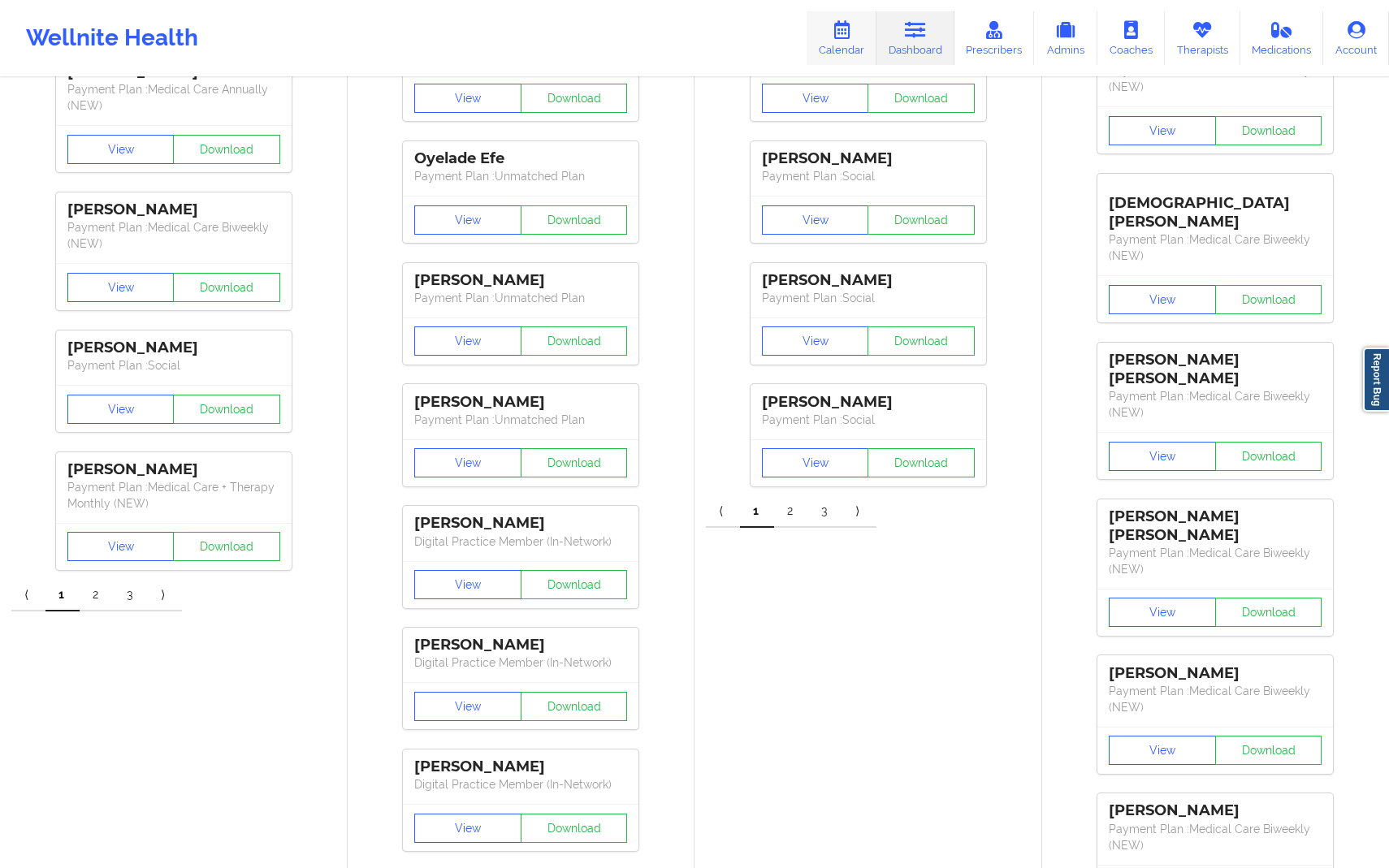
scroll to position [390, 0]
click at [859, 41] on link "Calendar" at bounding box center [841, 38] width 70 height 53
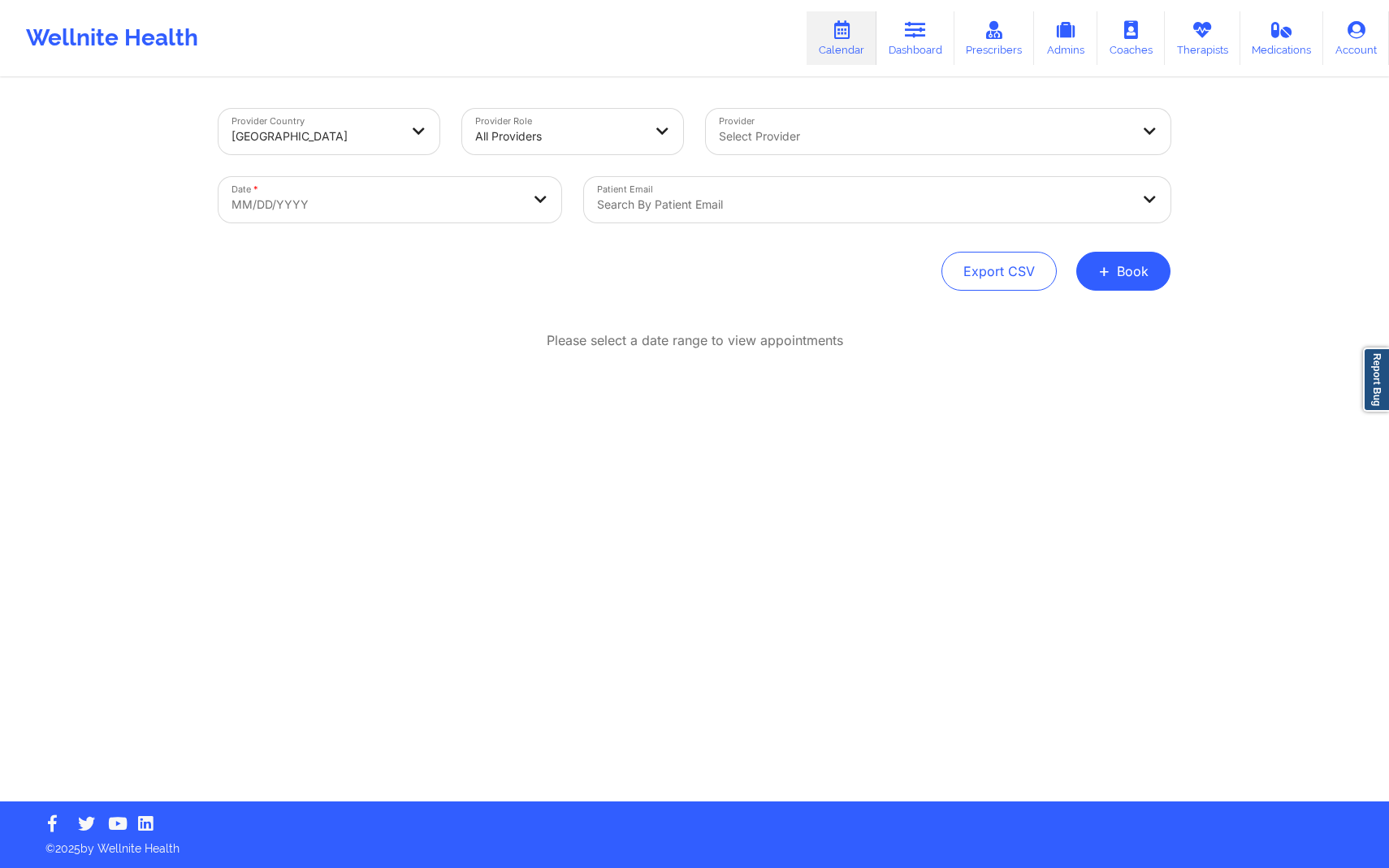
click at [842, 200] on div at bounding box center [863, 205] width 533 height 20
type input "b"
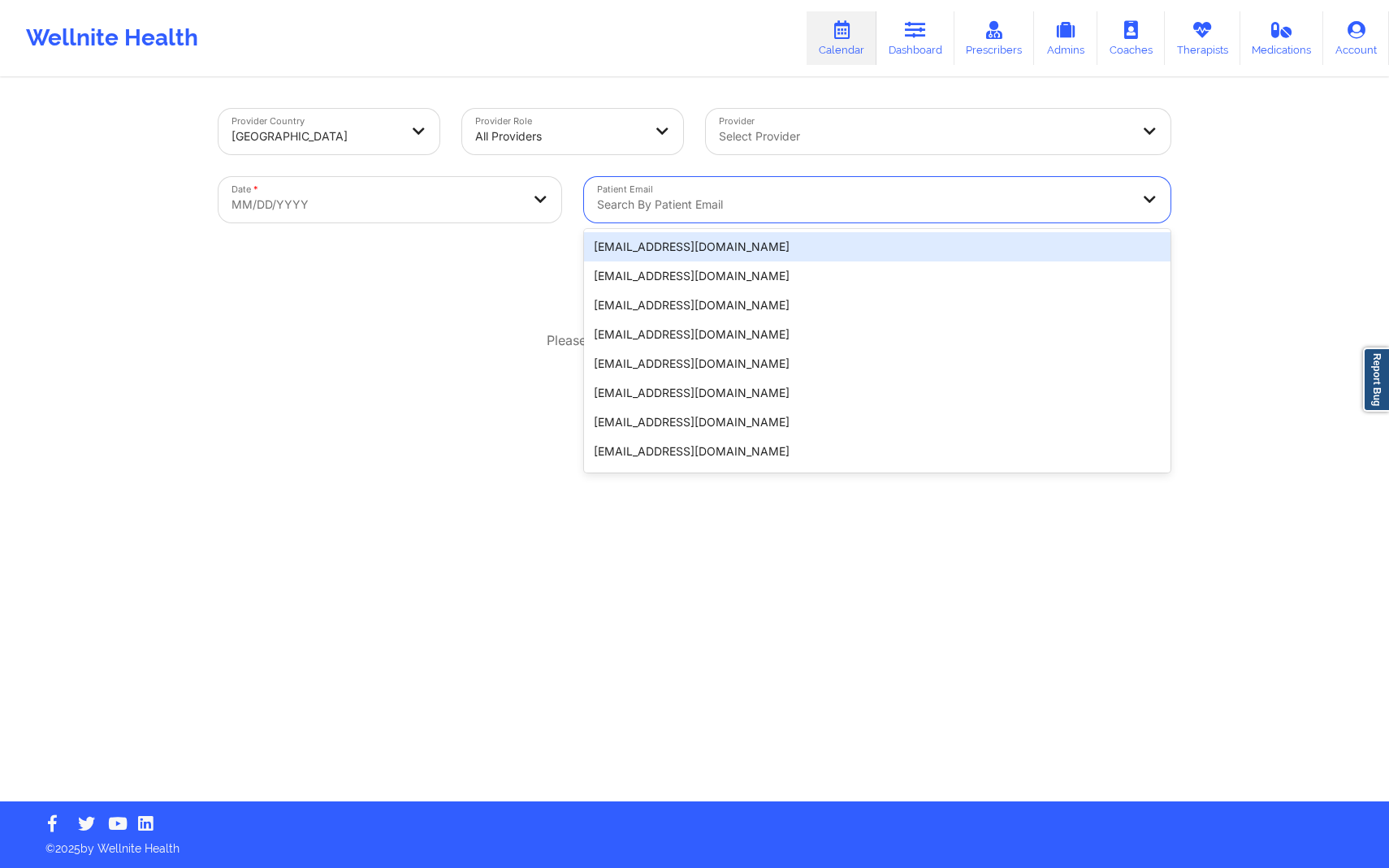
paste input "[EMAIL_ADDRESS][DOMAIN_NAME]"
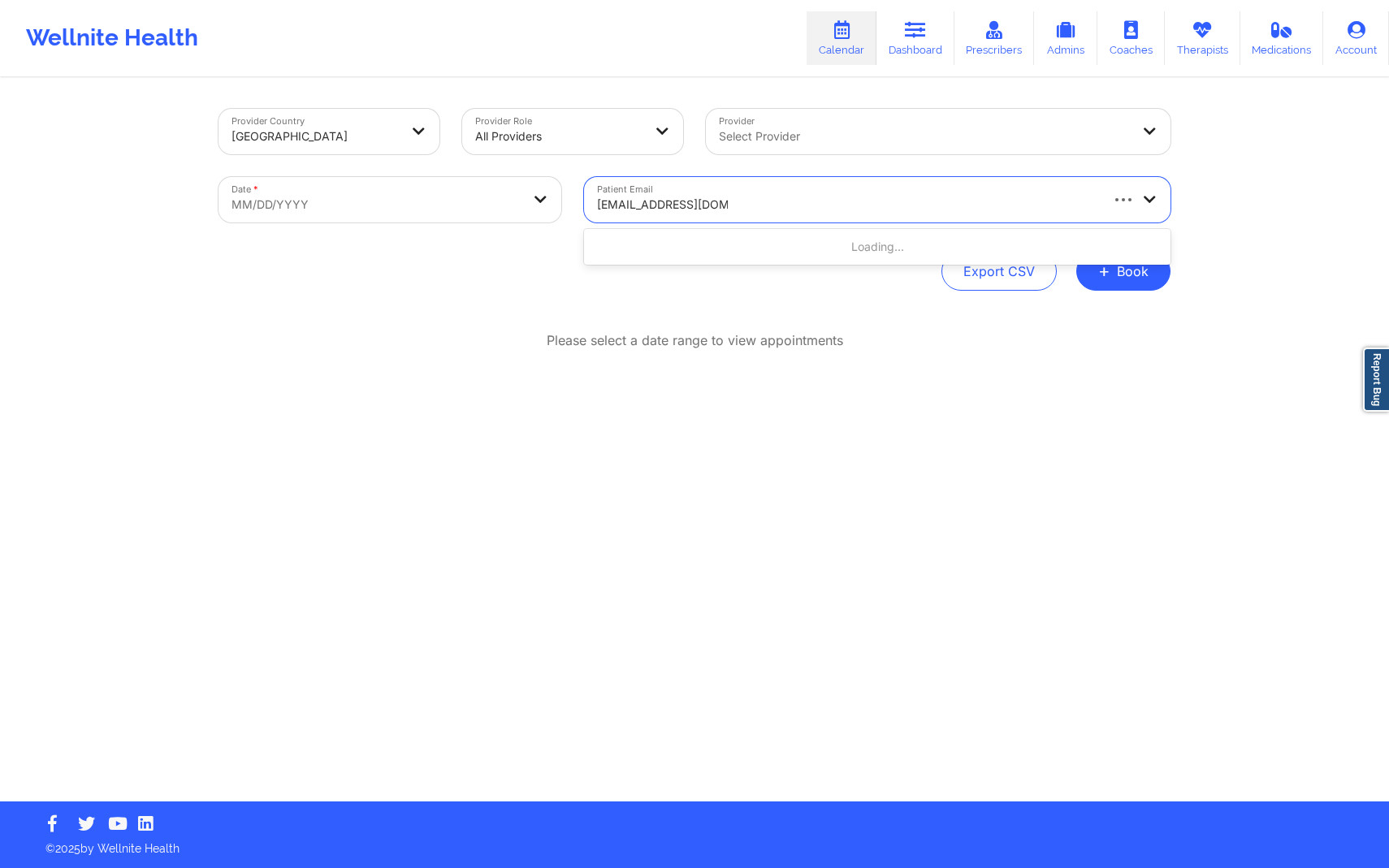
type input "[EMAIL_ADDRESS][DOMAIN_NAME]"
select select "2025-8"
select select "2025-9"
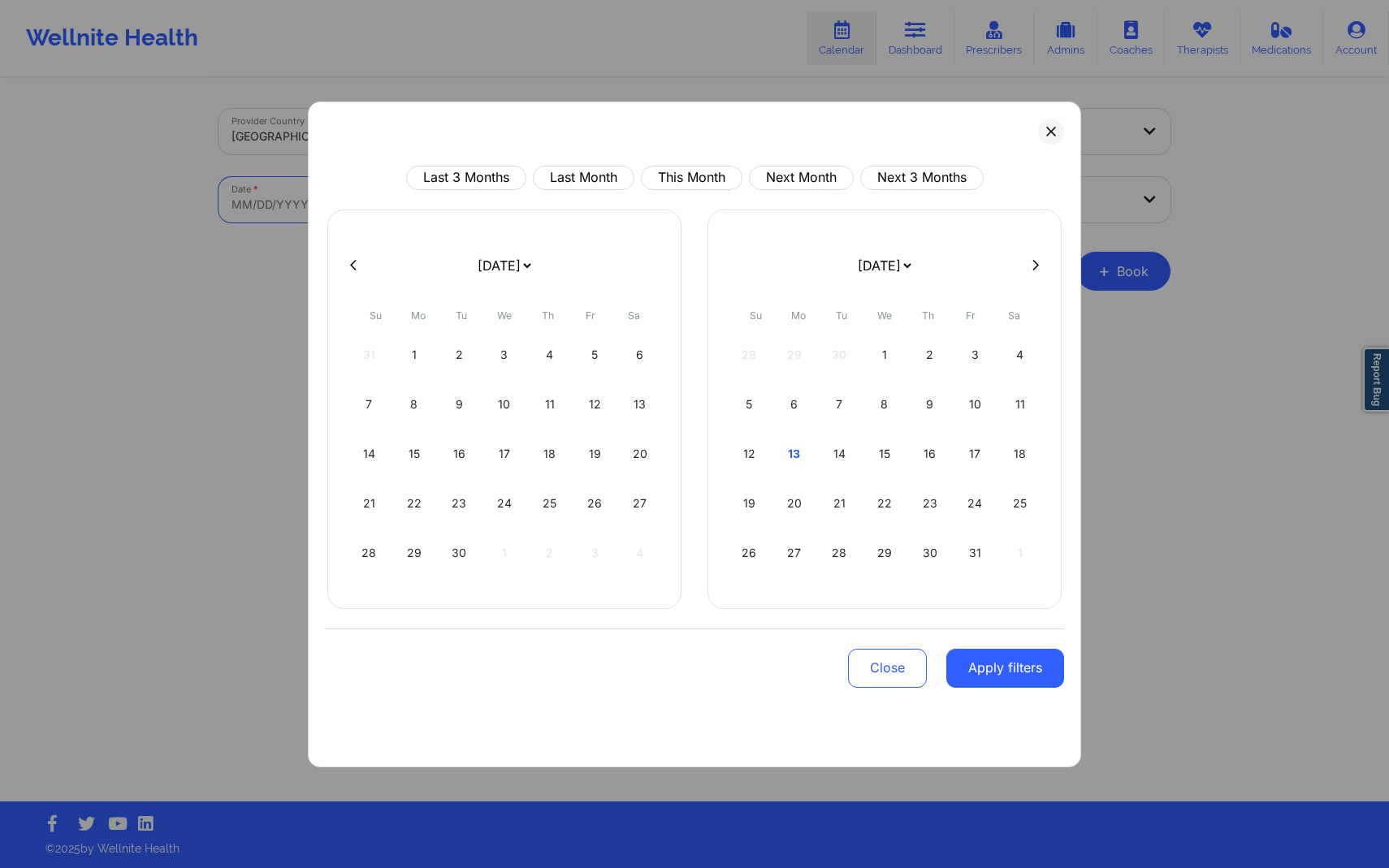
click at [416, 198] on body "Wellnite Health Calendar Dashboard Prescribers Admins Coaches Therapists Medica…" at bounding box center [694, 434] width 1389 height 868
click at [668, 184] on button "This Month" at bounding box center [691, 178] width 101 height 24
select select "2025-9"
select select "2025-10"
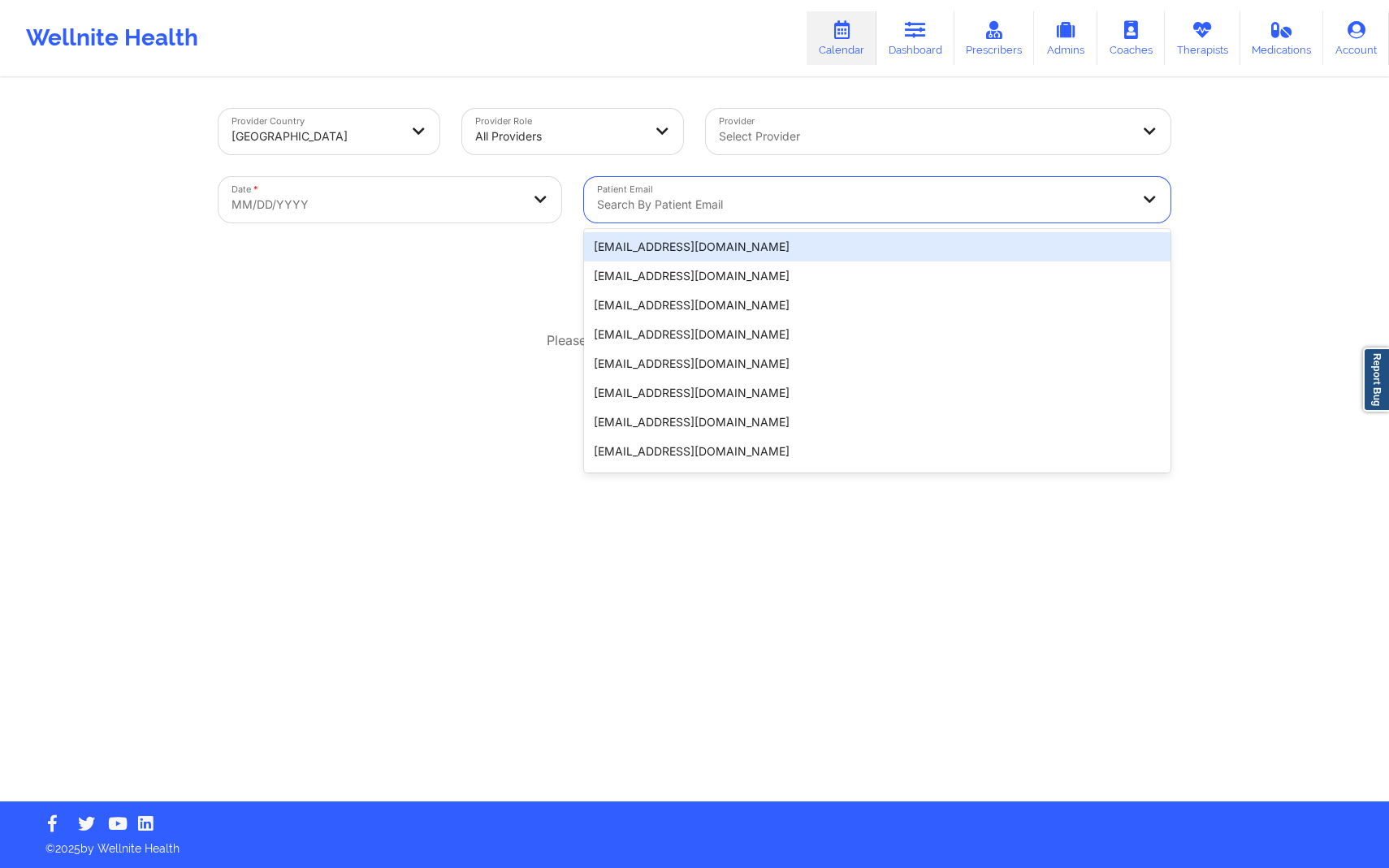
click at [912, 200] on div at bounding box center [863, 205] width 533 height 20
paste input "[EMAIL_ADDRESS][DOMAIN_NAME]"
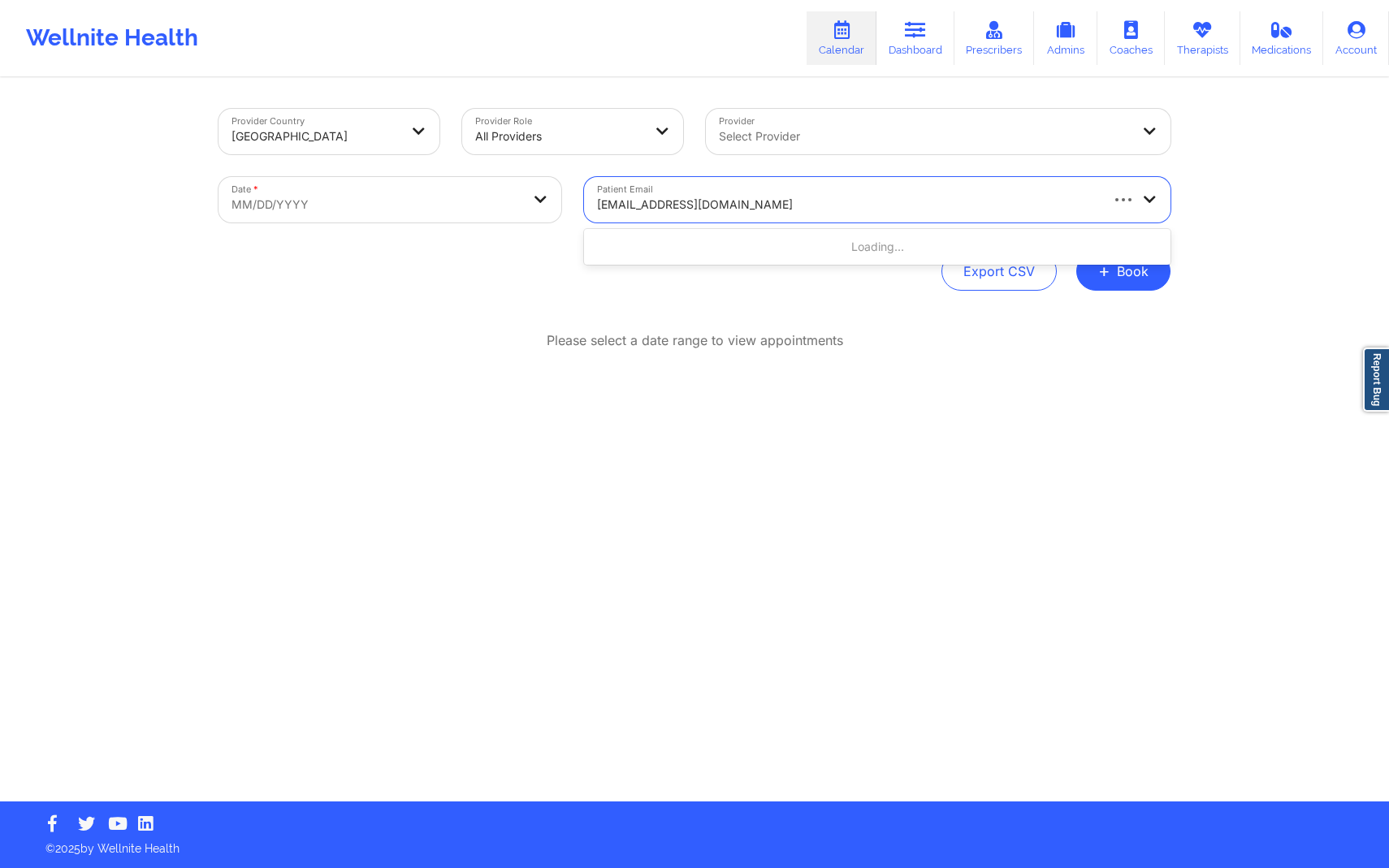
type input "[EMAIL_ADDRESS][DOMAIN_NAME]"
click at [514, 191] on body "Wellnite Health Calendar Dashboard Prescribers Admins Coaches Therapists Medica…" at bounding box center [694, 434] width 1389 height 868
select select "2025-8"
select select "2025-9"
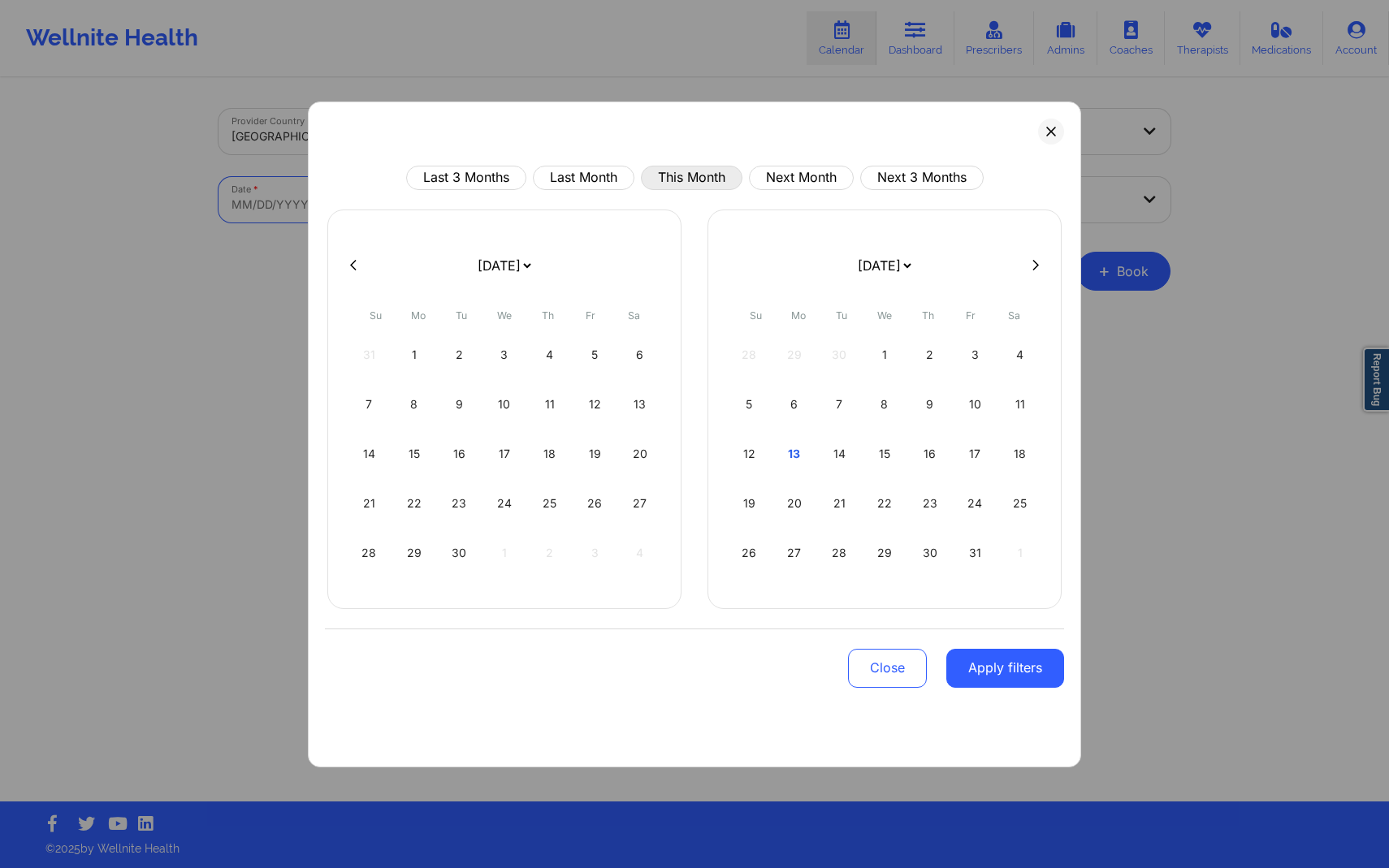
click at [664, 178] on button "This Month" at bounding box center [691, 178] width 101 height 24
select select "2025-9"
select select "2025-10"
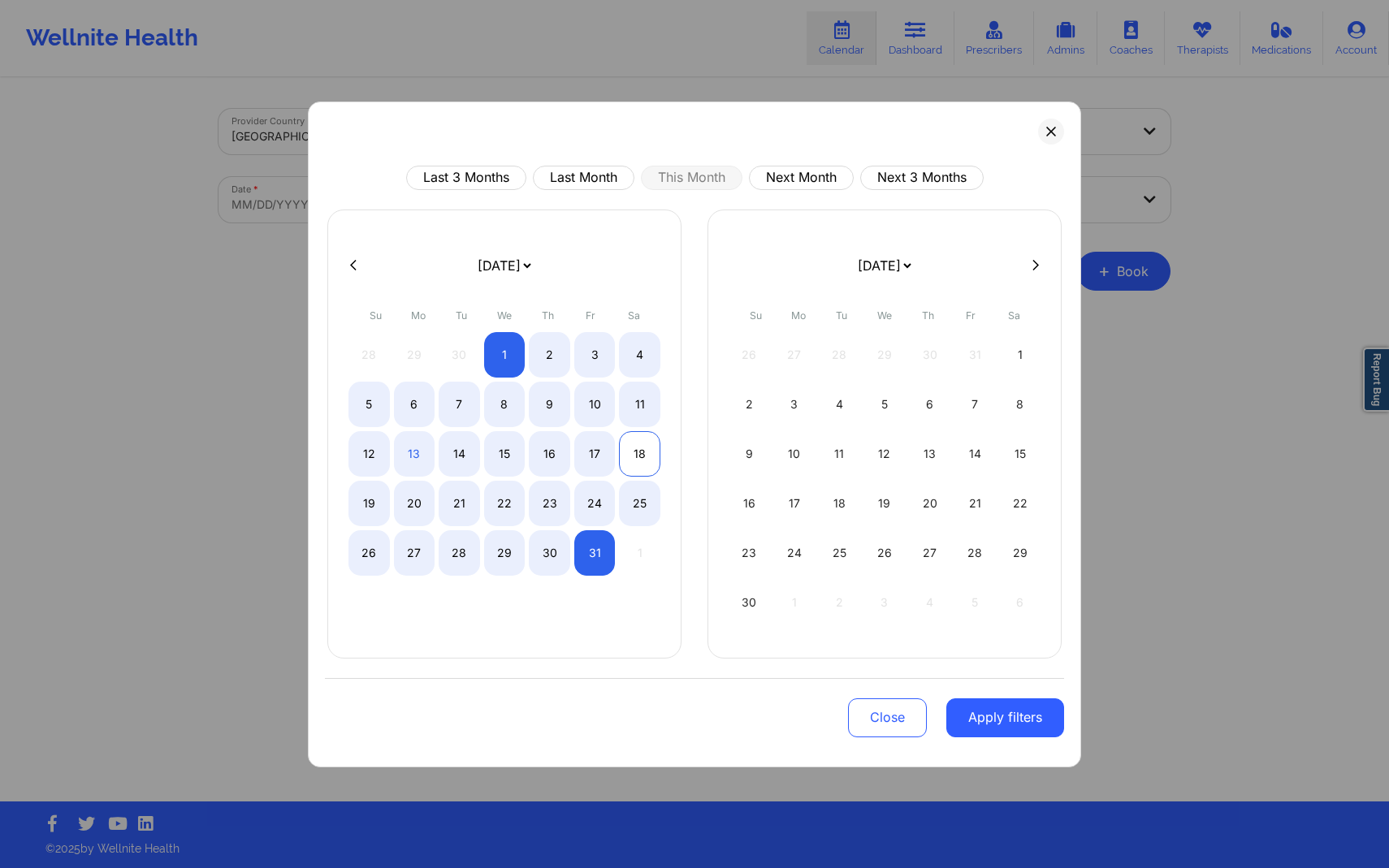
click at [640, 458] on div "18" at bounding box center [640, 454] width 42 height 45
select select "2025-9"
select select "2025-10"
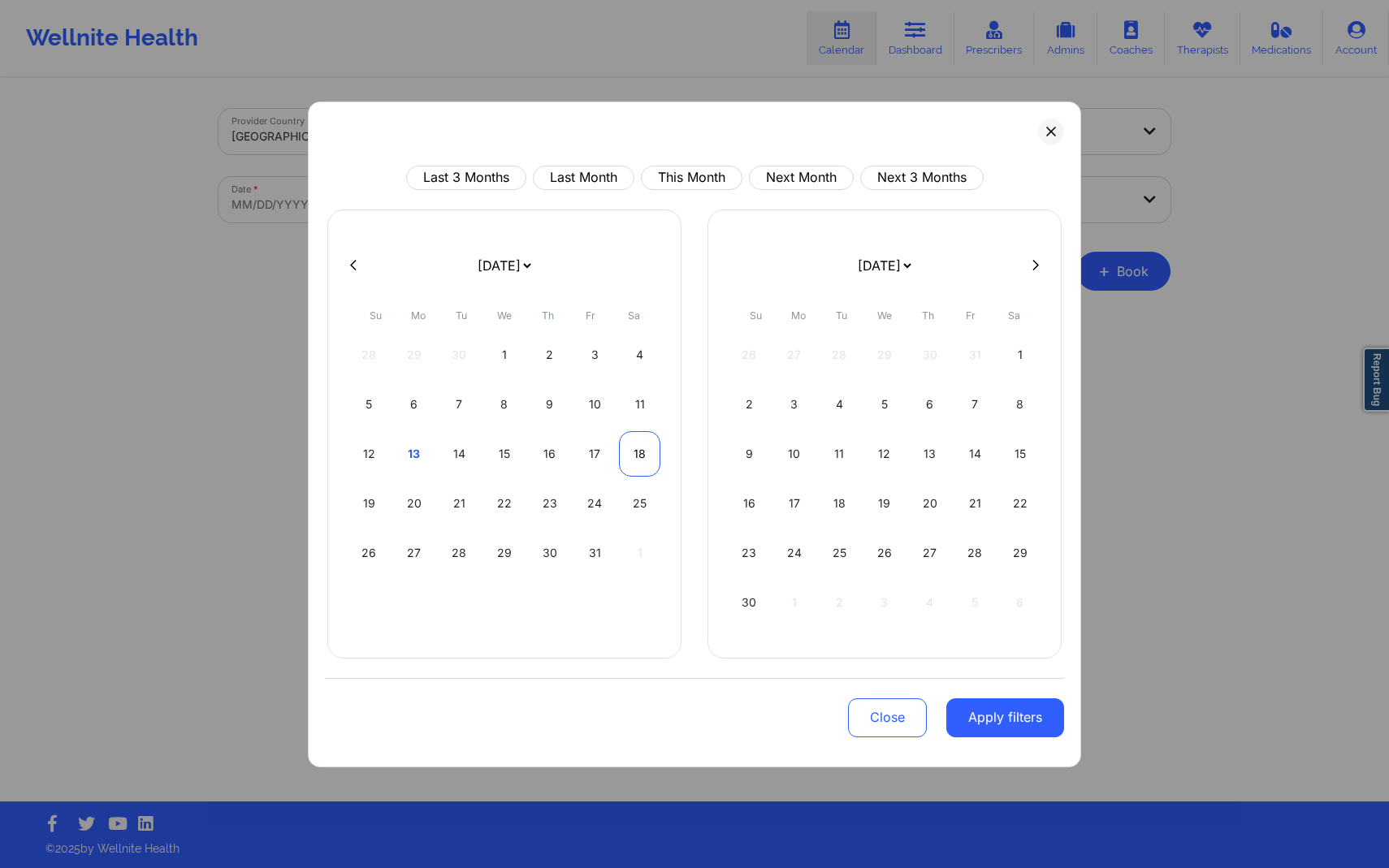
click at [634, 458] on div "18" at bounding box center [640, 454] width 42 height 45
select select "2025-9"
select select "2025-10"
click at [1004, 734] on button "Apply filters" at bounding box center [1005, 718] width 118 height 39
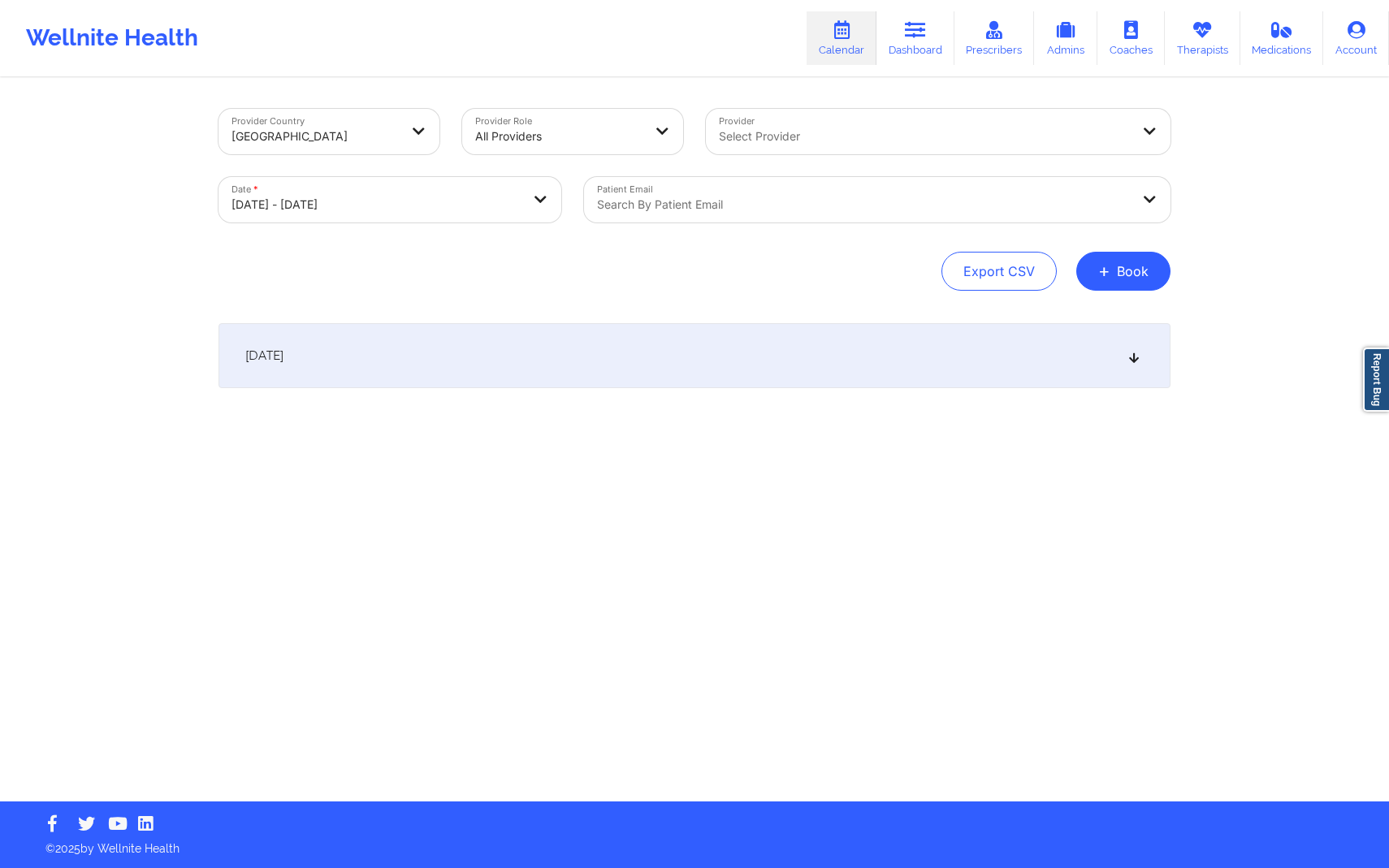
click at [785, 366] on div "[DATE]" at bounding box center [694, 356] width 952 height 65
click at [780, 207] on div at bounding box center [863, 205] width 533 height 20
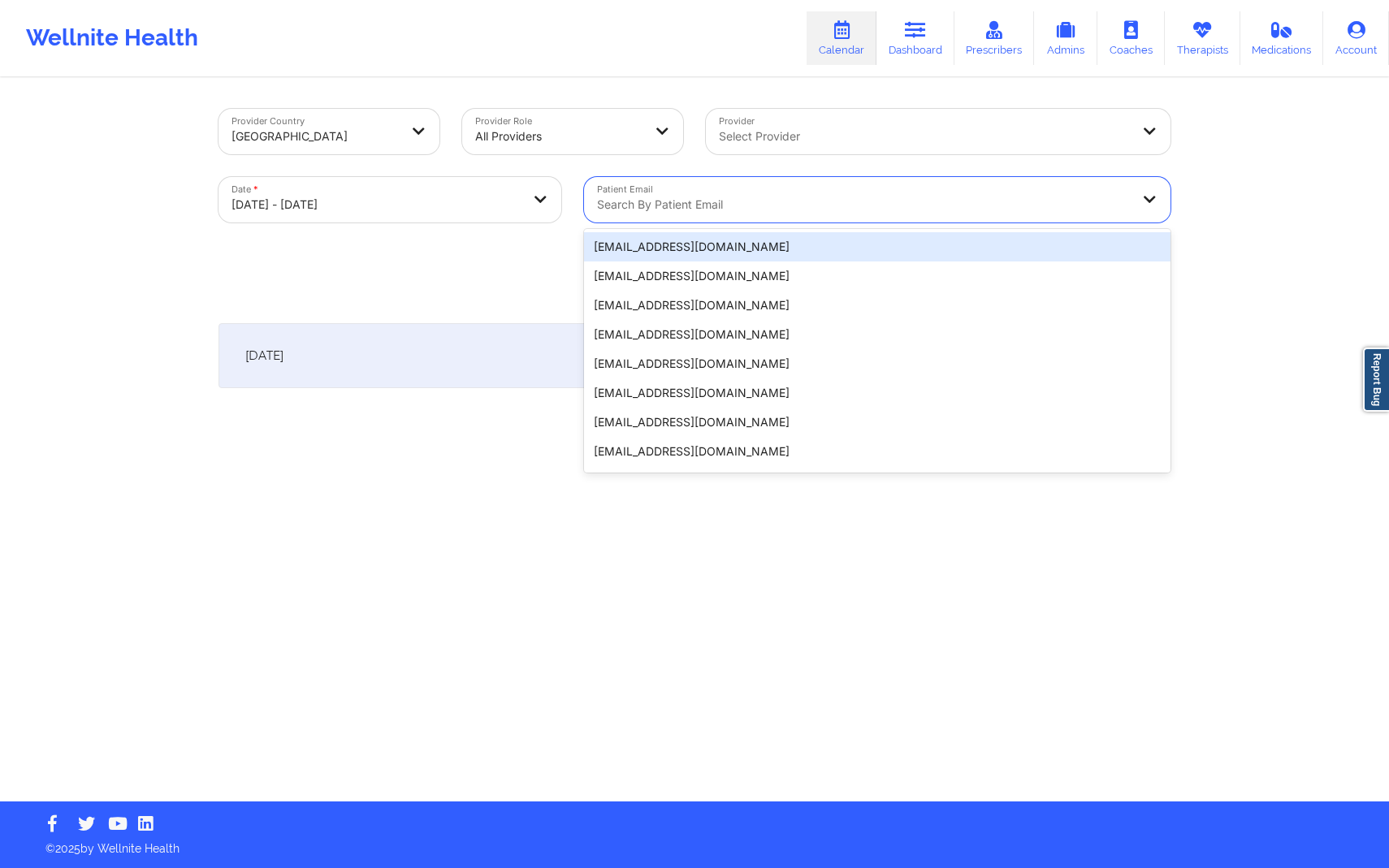
paste input "[EMAIL_ADDRESS][DOMAIN_NAME]"
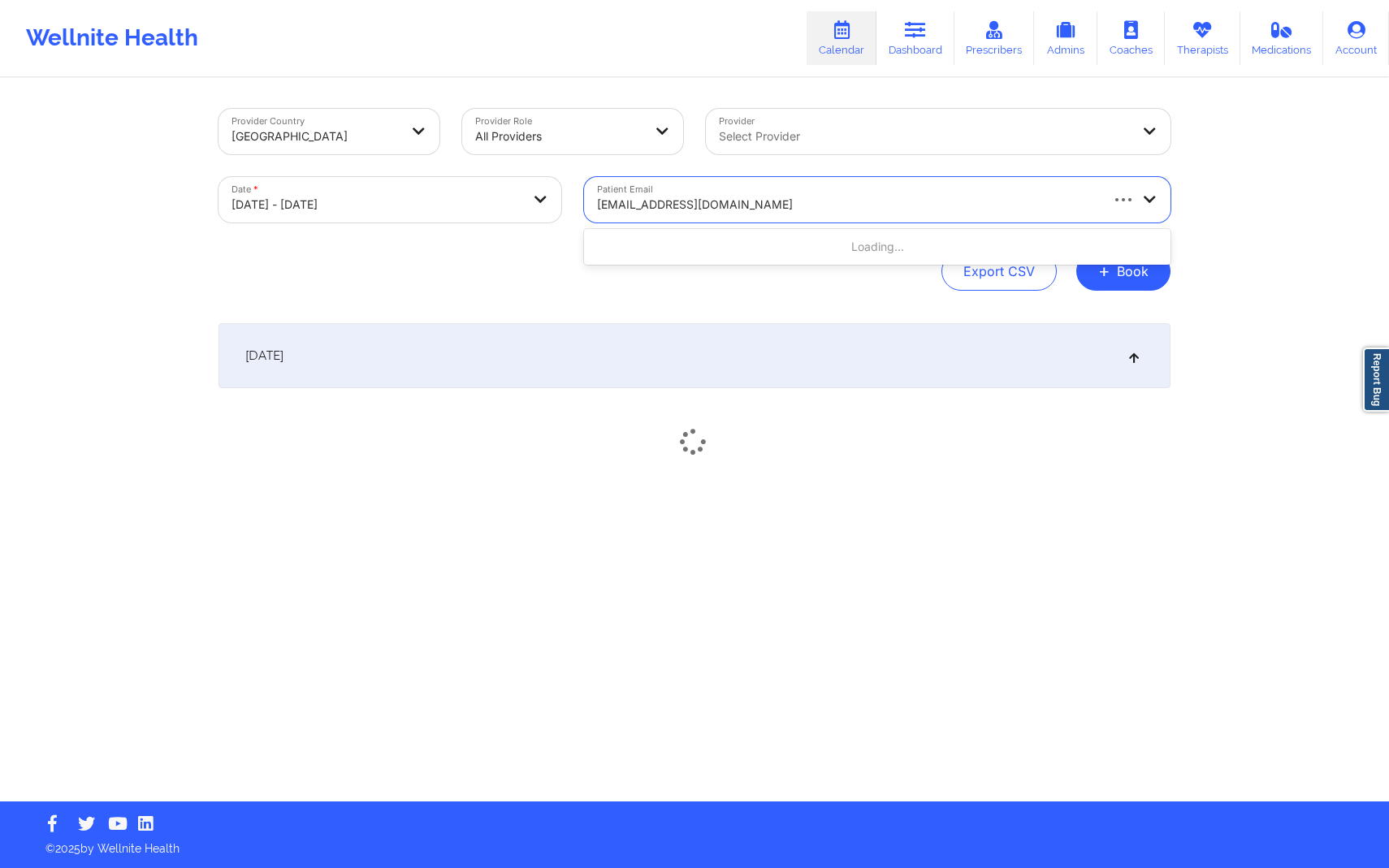
type input "[EMAIL_ADDRESS][DOMAIN_NAME]"
click at [783, 290] on div "Export CSV + Book" at bounding box center [694, 271] width 952 height 39
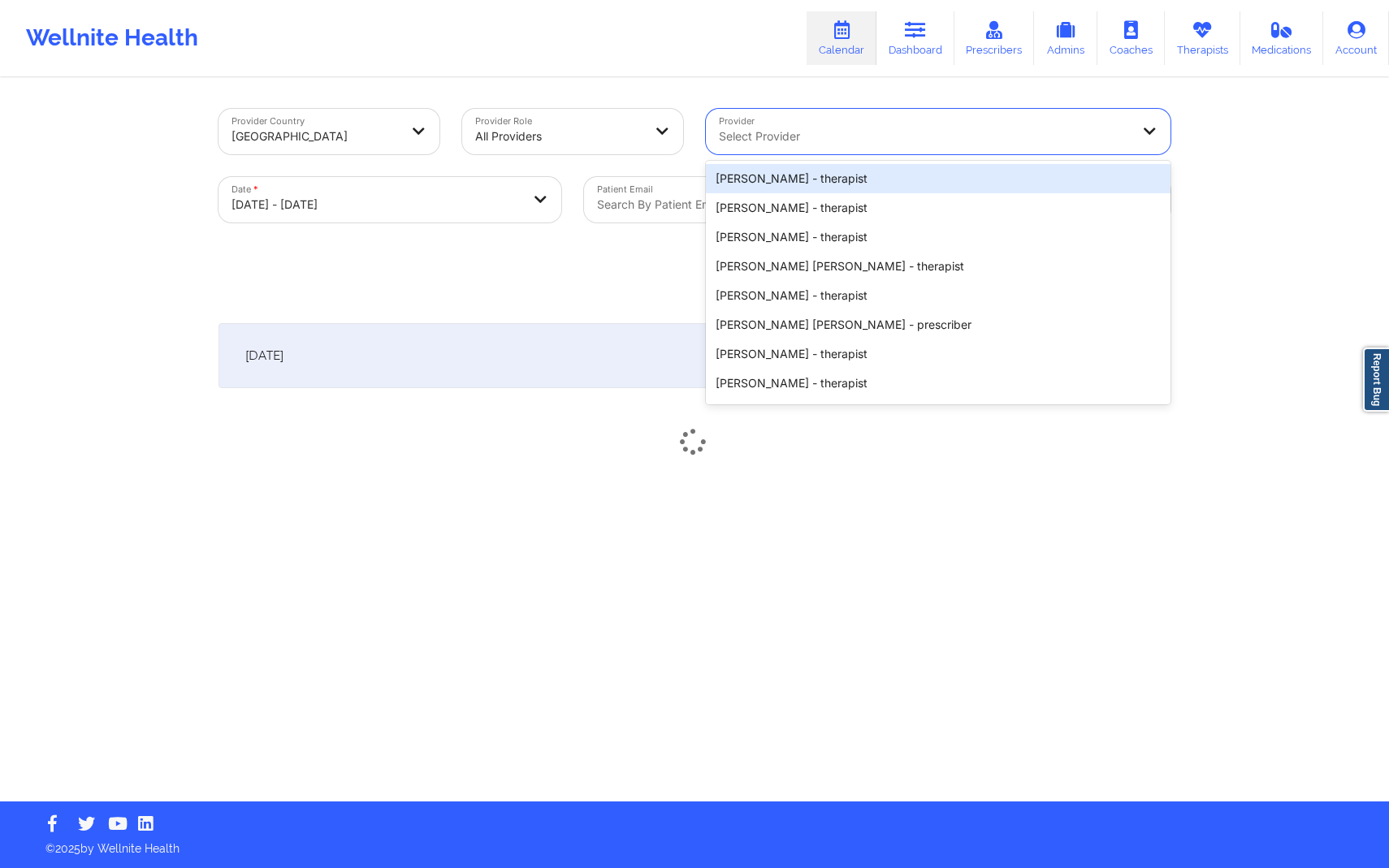
click at [842, 130] on div at bounding box center [924, 137] width 411 height 20
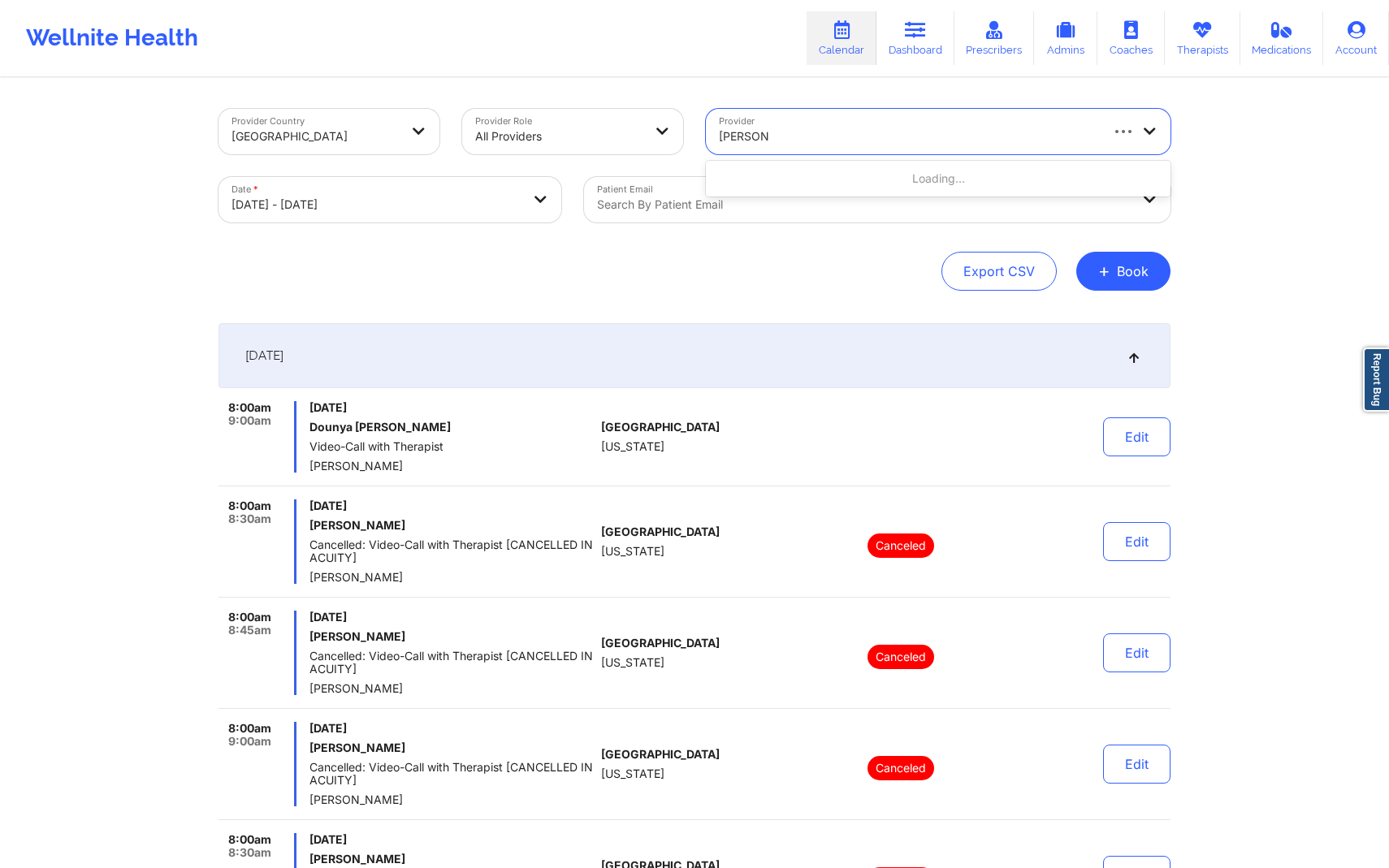
type input "[PERSON_NAME]"
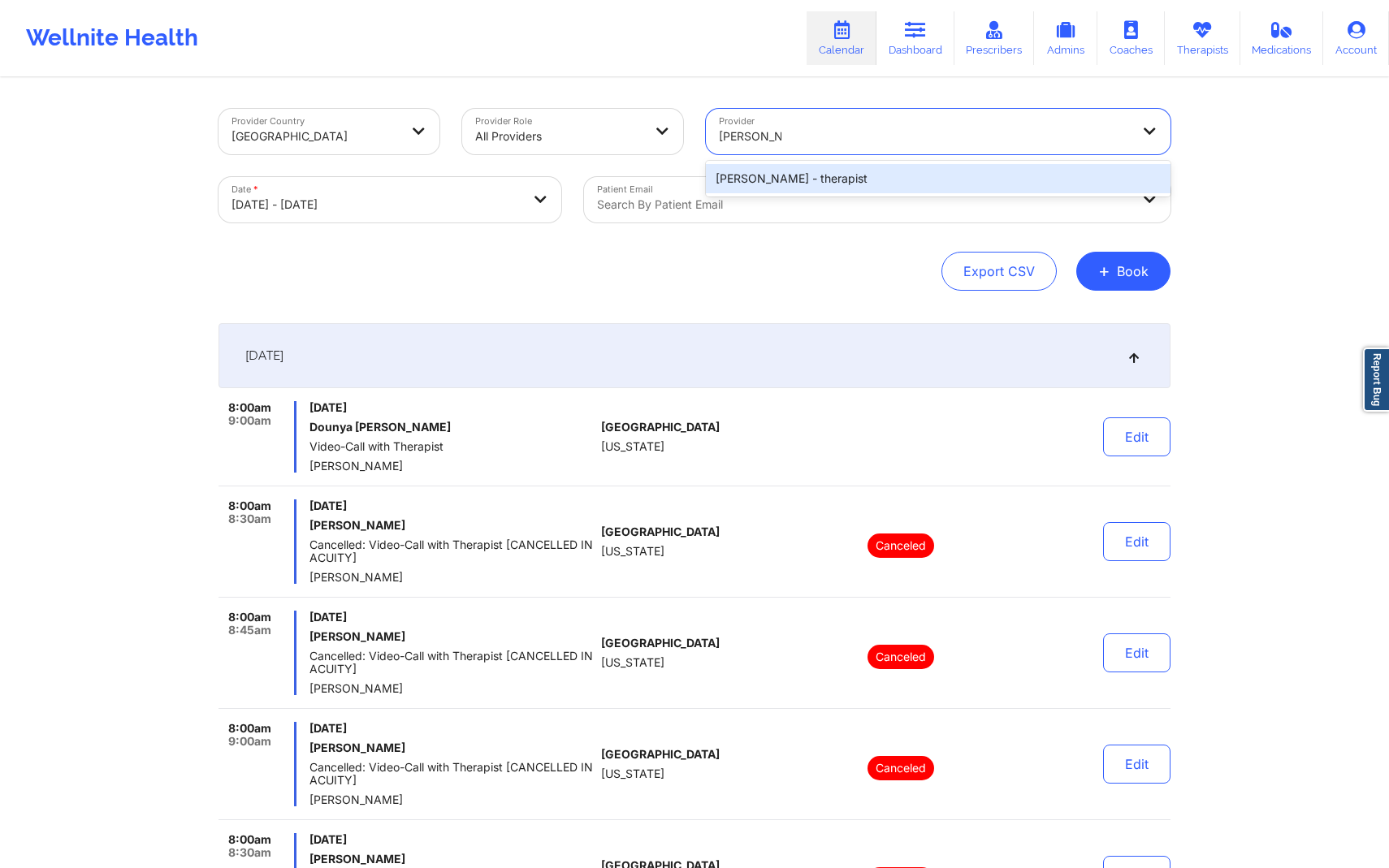
click at [851, 183] on div "[PERSON_NAME] - therapist" at bounding box center [938, 178] width 465 height 29
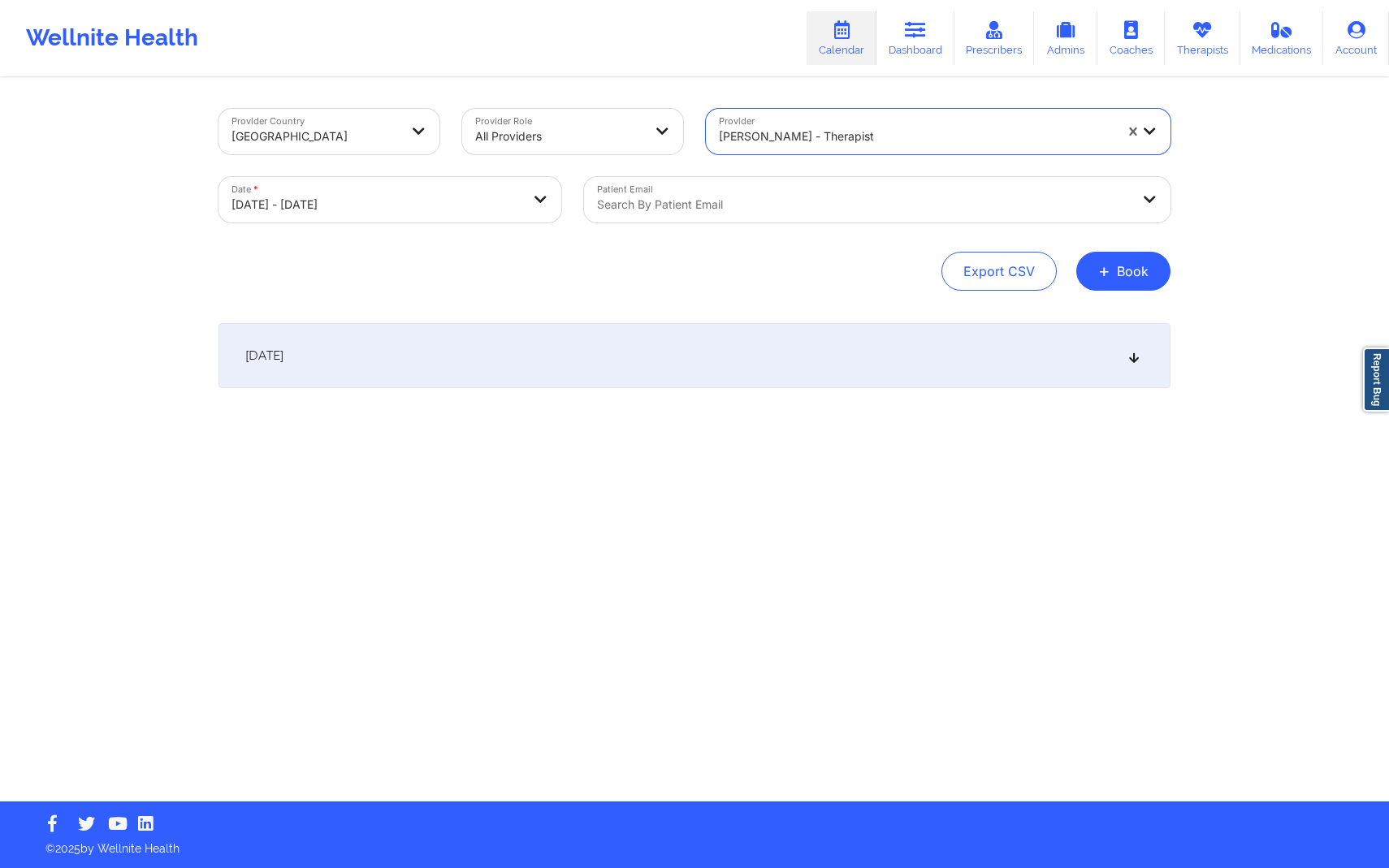
click at [820, 202] on div at bounding box center [863, 205] width 533 height 20
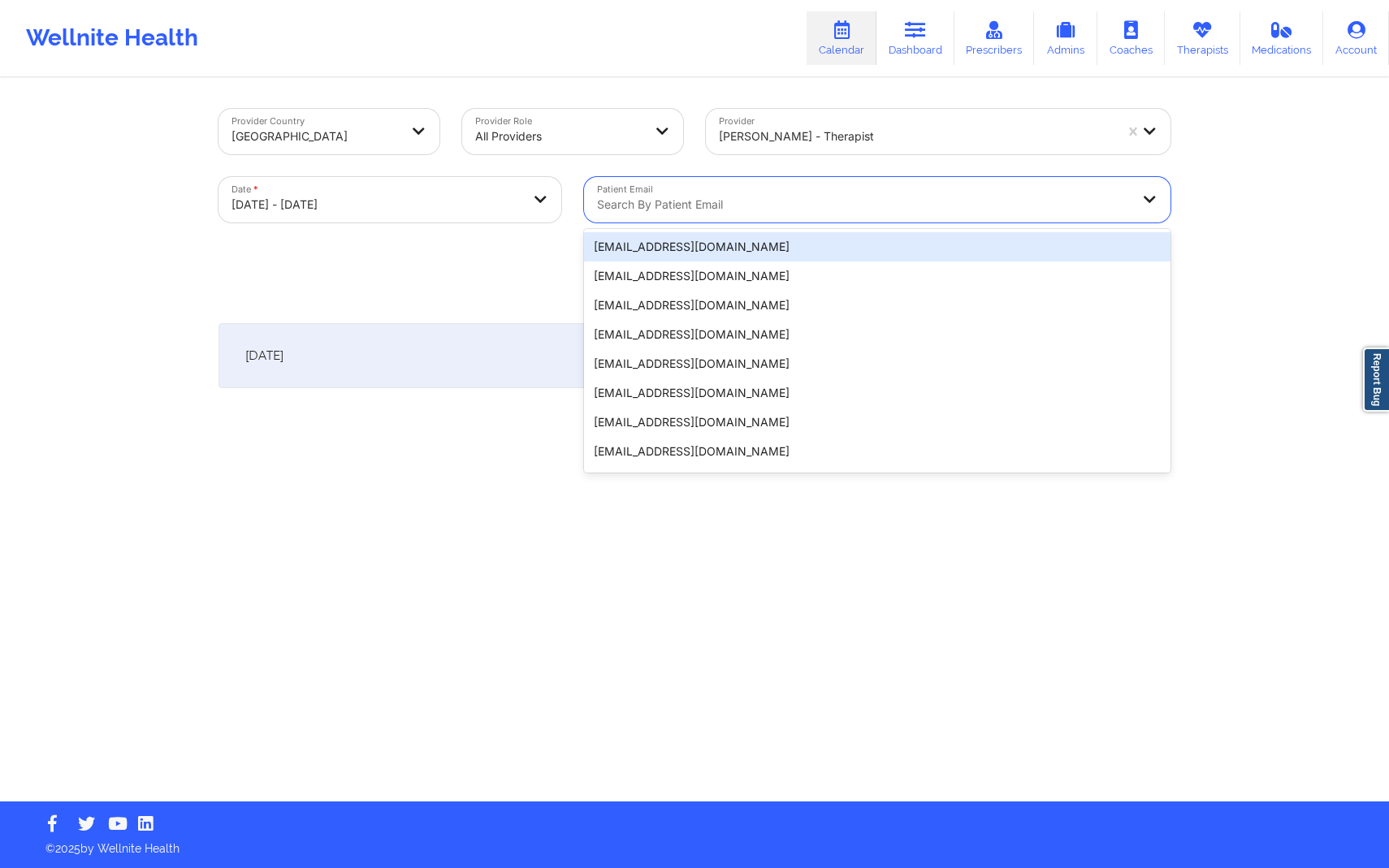
paste input "[EMAIL_ADDRESS][DOMAIN_NAME]"
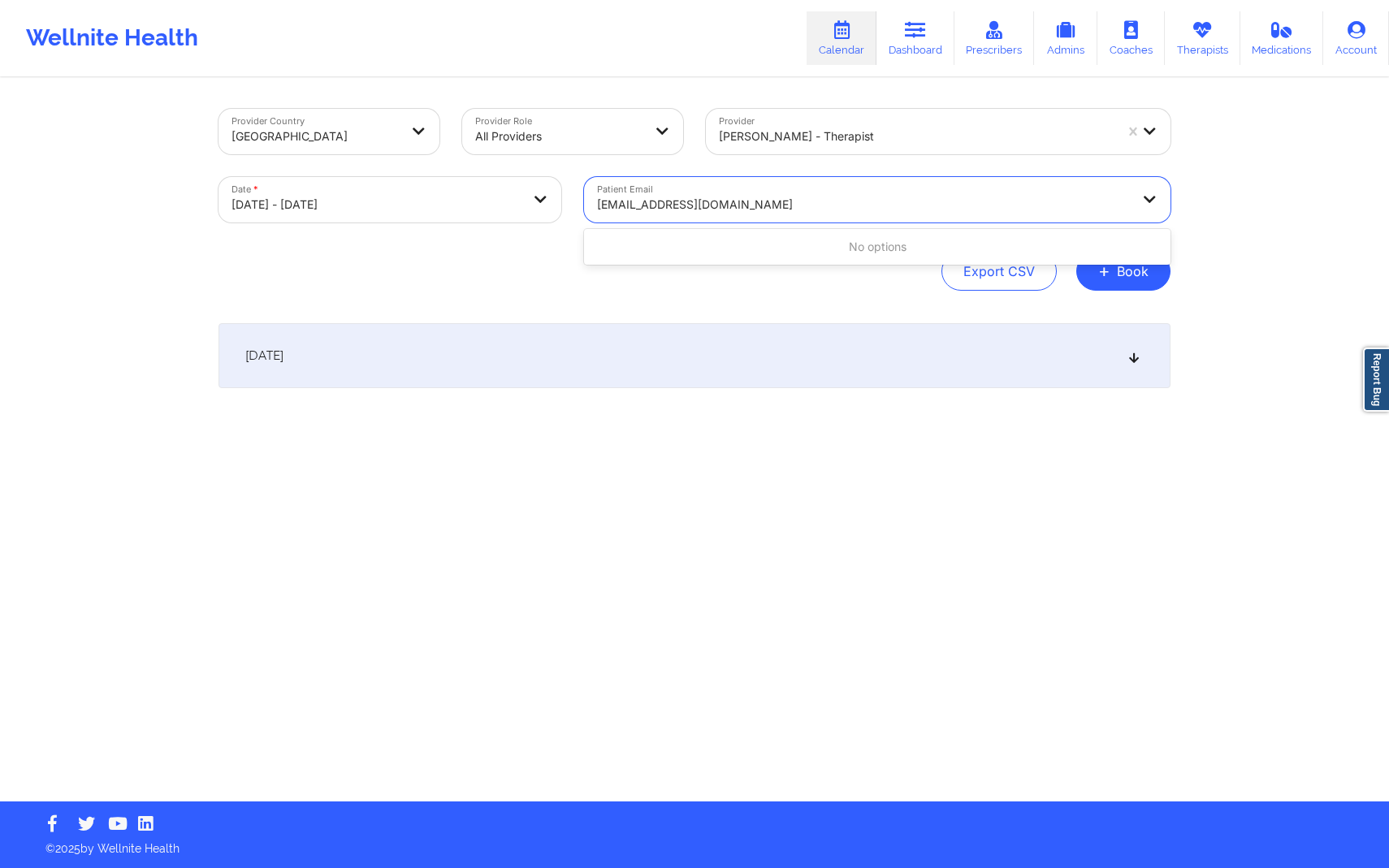
type input "[EMAIL_ADDRESS][DOMAIN_NAME]"
click at [795, 289] on div "Export CSV + Book" at bounding box center [694, 271] width 952 height 39
click at [743, 339] on div "[DATE]" at bounding box center [694, 356] width 952 height 65
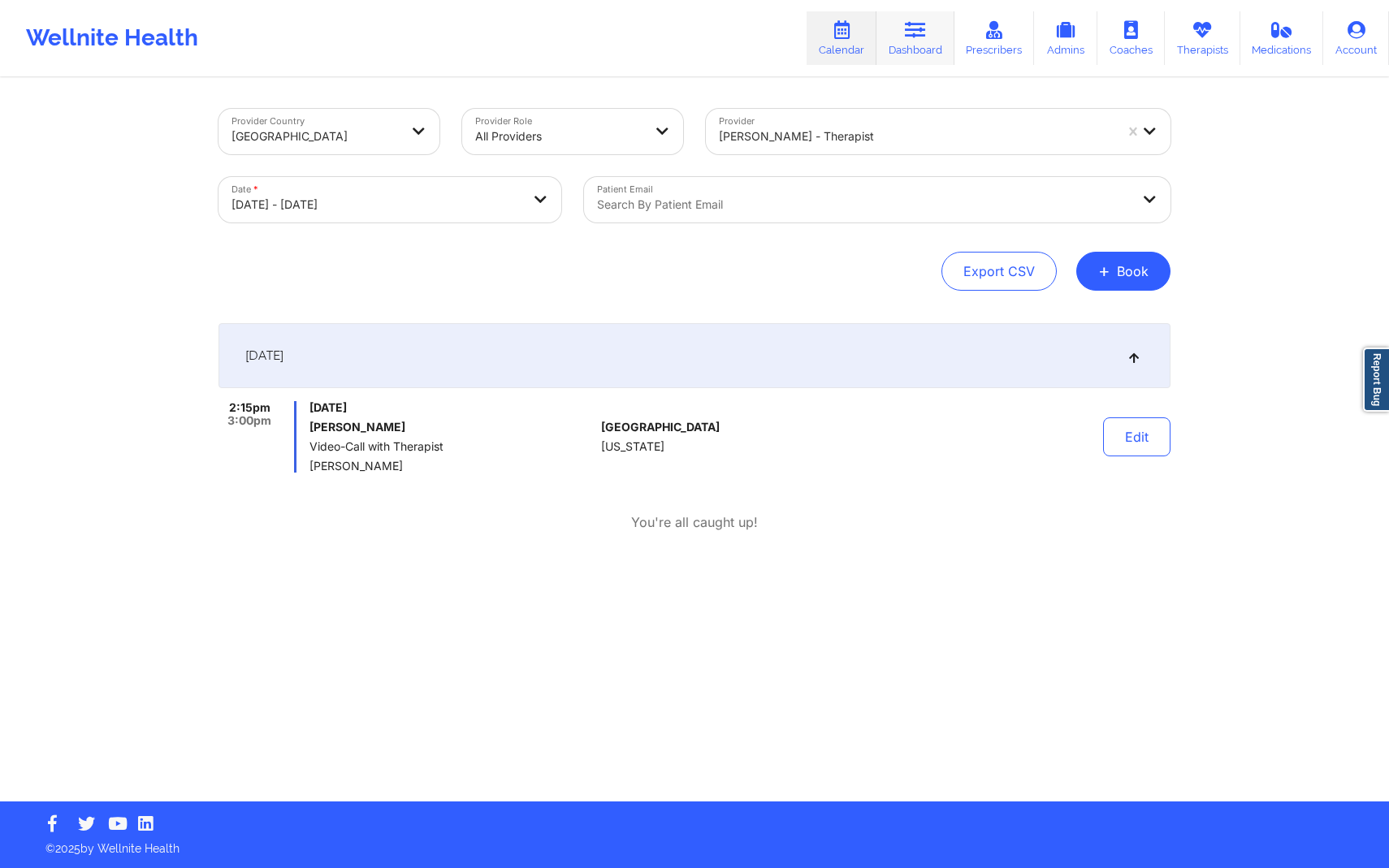
click at [925, 46] on link "Dashboard" at bounding box center [915, 38] width 78 height 53
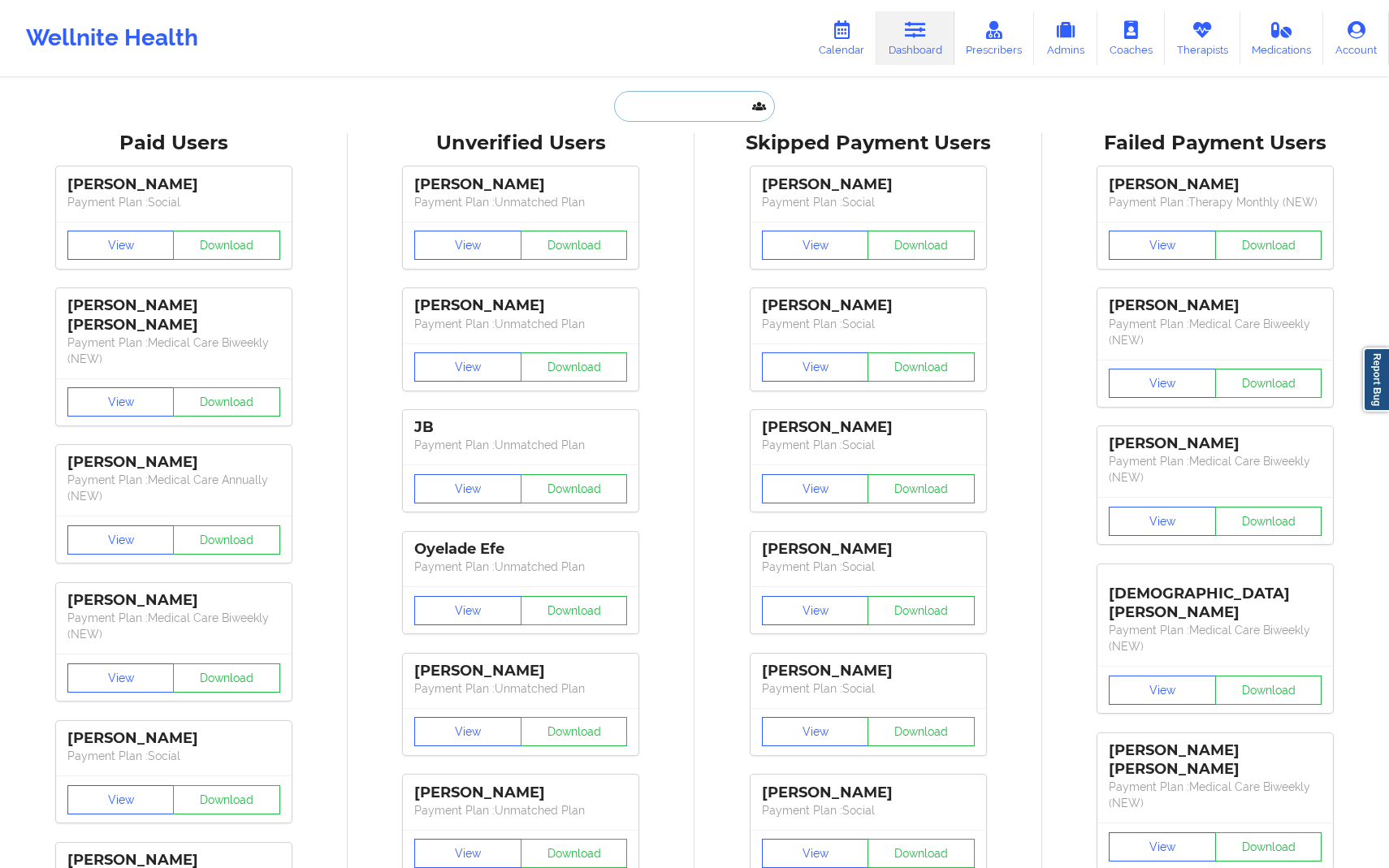
click at [706, 105] on input "text" at bounding box center [695, 106] width 161 height 31
paste input "[PERSON_NAME][EMAIL_ADDRESS][DOMAIN_NAME]"
type input "[PERSON_NAME][EMAIL_ADDRESS][DOMAIN_NAME]"
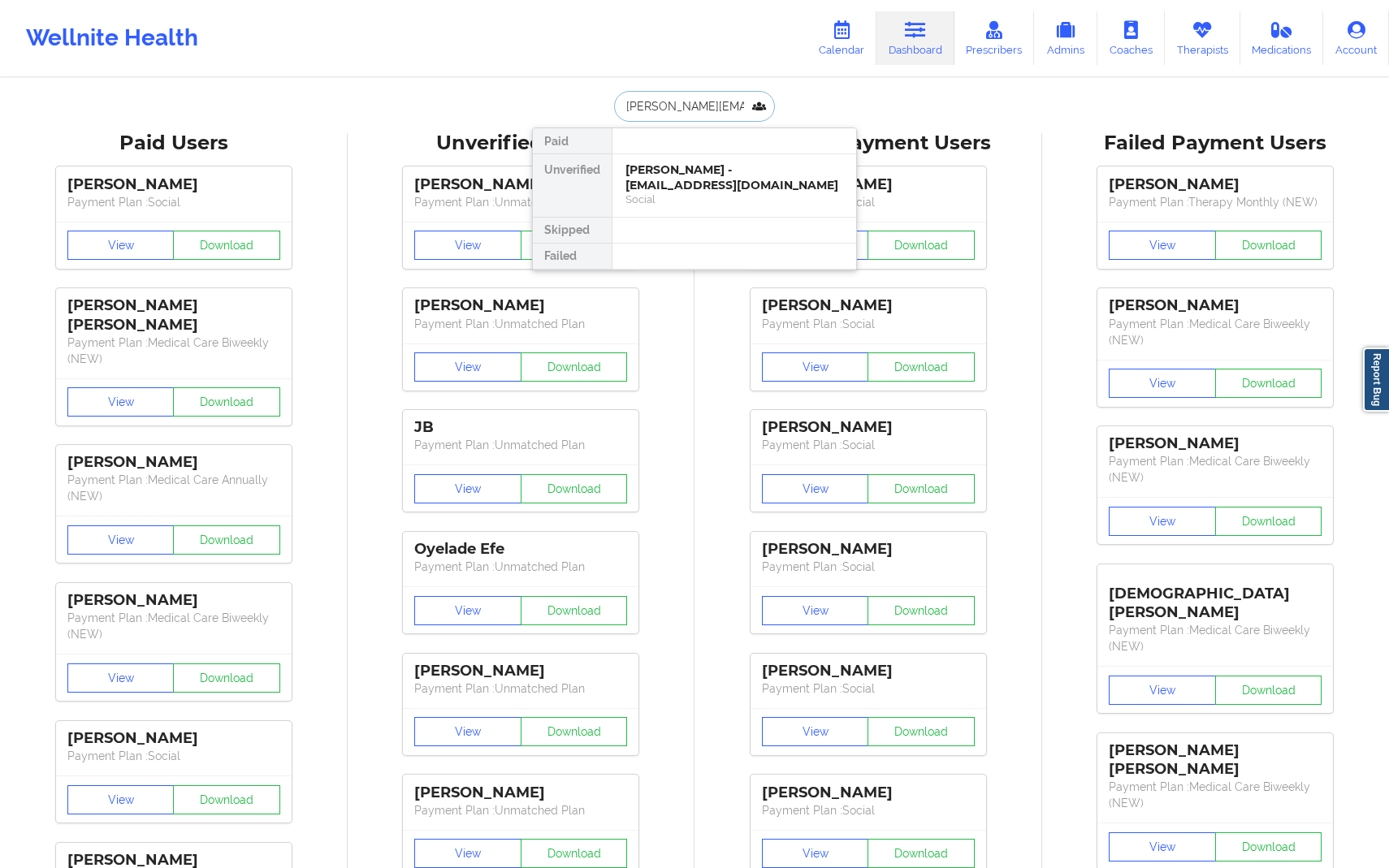
scroll to position [0, 35]
click at [703, 174] on div "[PERSON_NAME] - [PERSON_NAME][EMAIL_ADDRESS][DOMAIN_NAME]" at bounding box center [734, 177] width 217 height 30
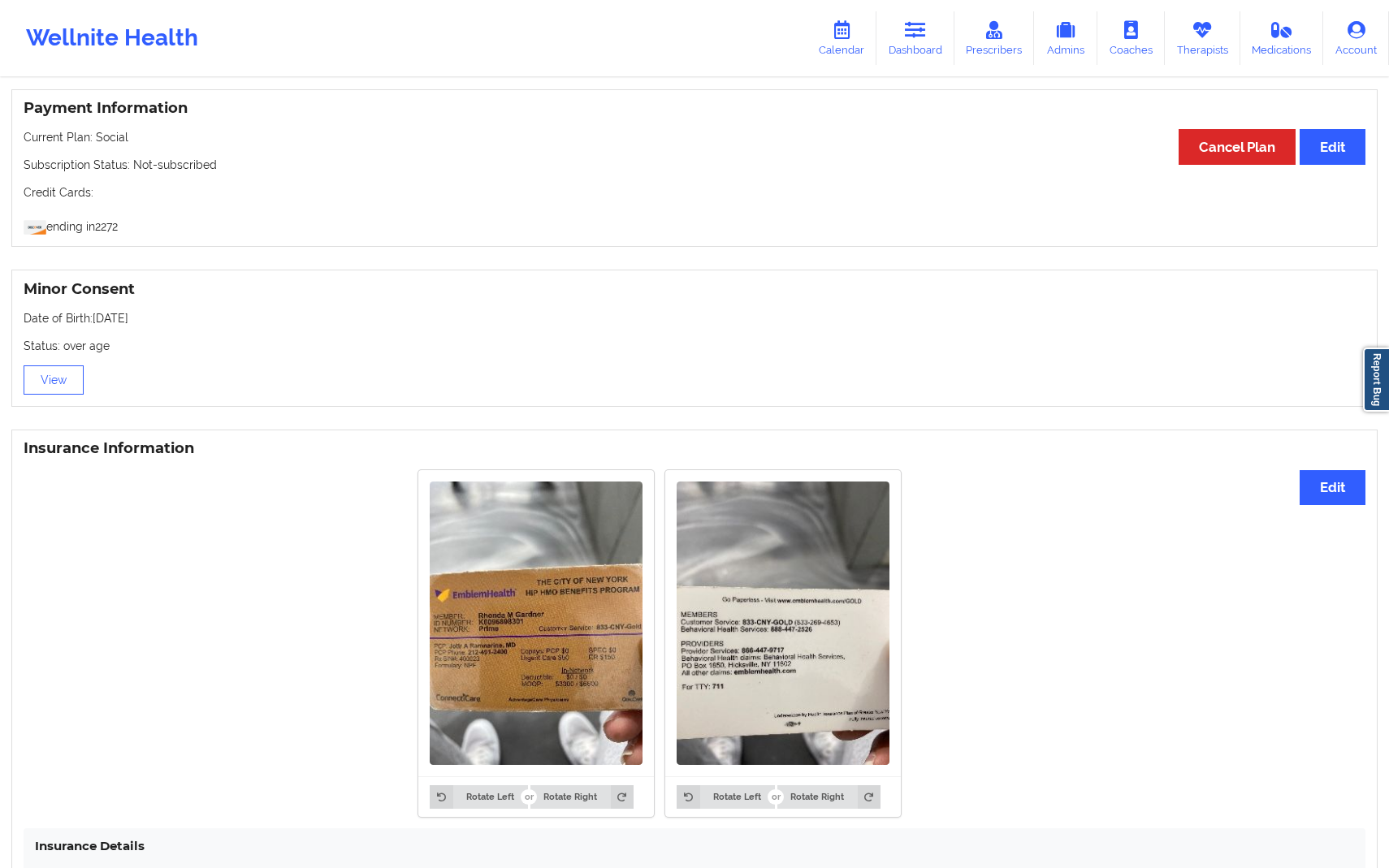
scroll to position [820, 0]
